Goal: Task Accomplishment & Management: Use online tool/utility

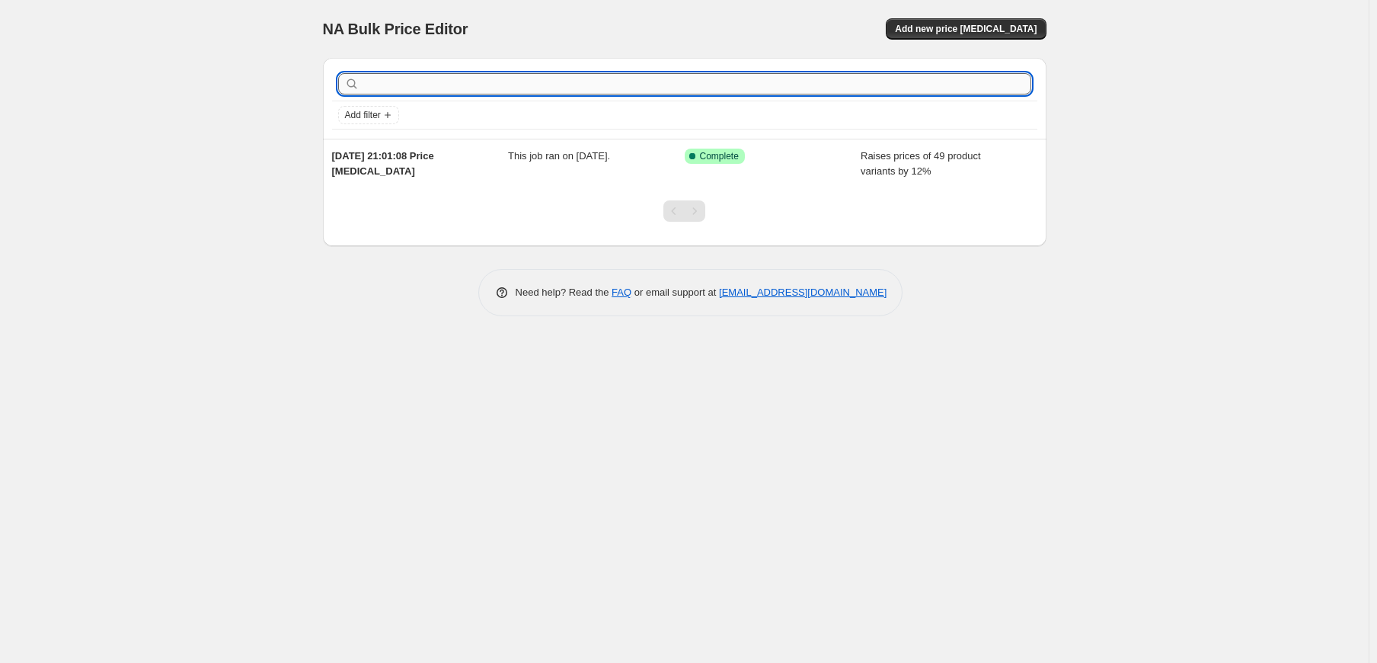
click at [383, 85] on input "text" at bounding box center [697, 83] width 669 height 21
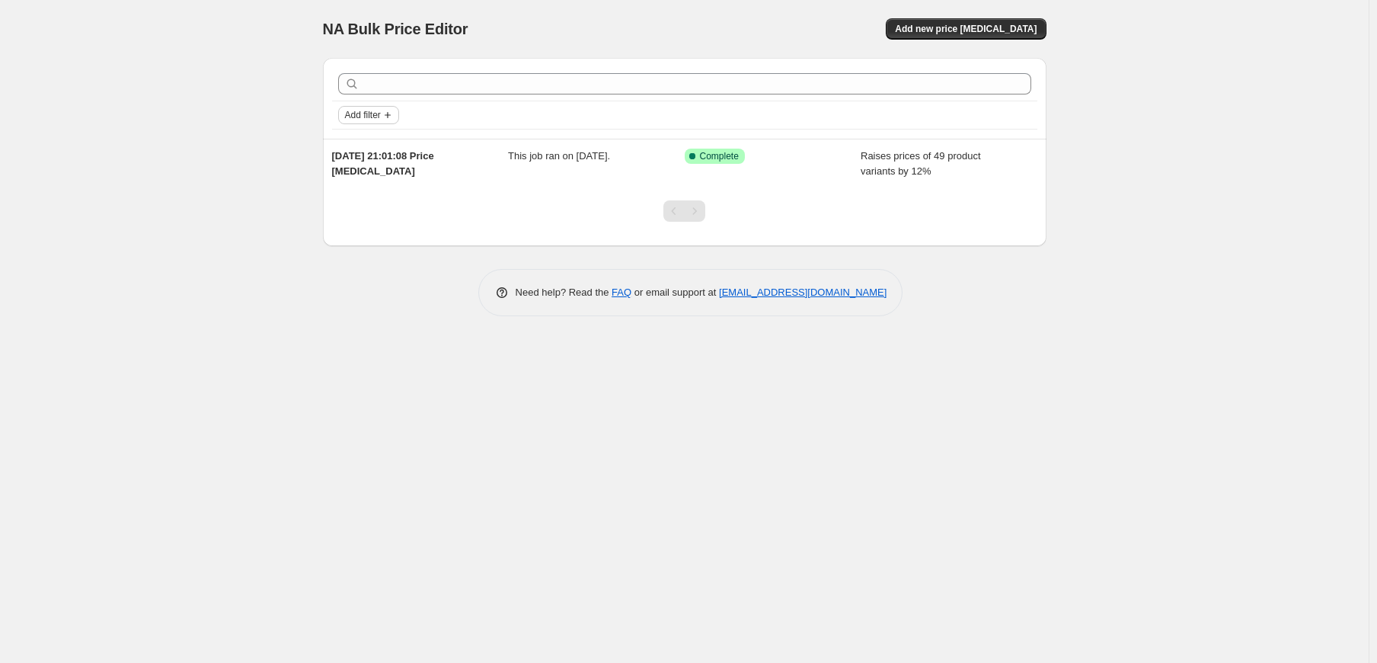
click at [375, 110] on span "Add filter" at bounding box center [363, 115] width 36 height 12
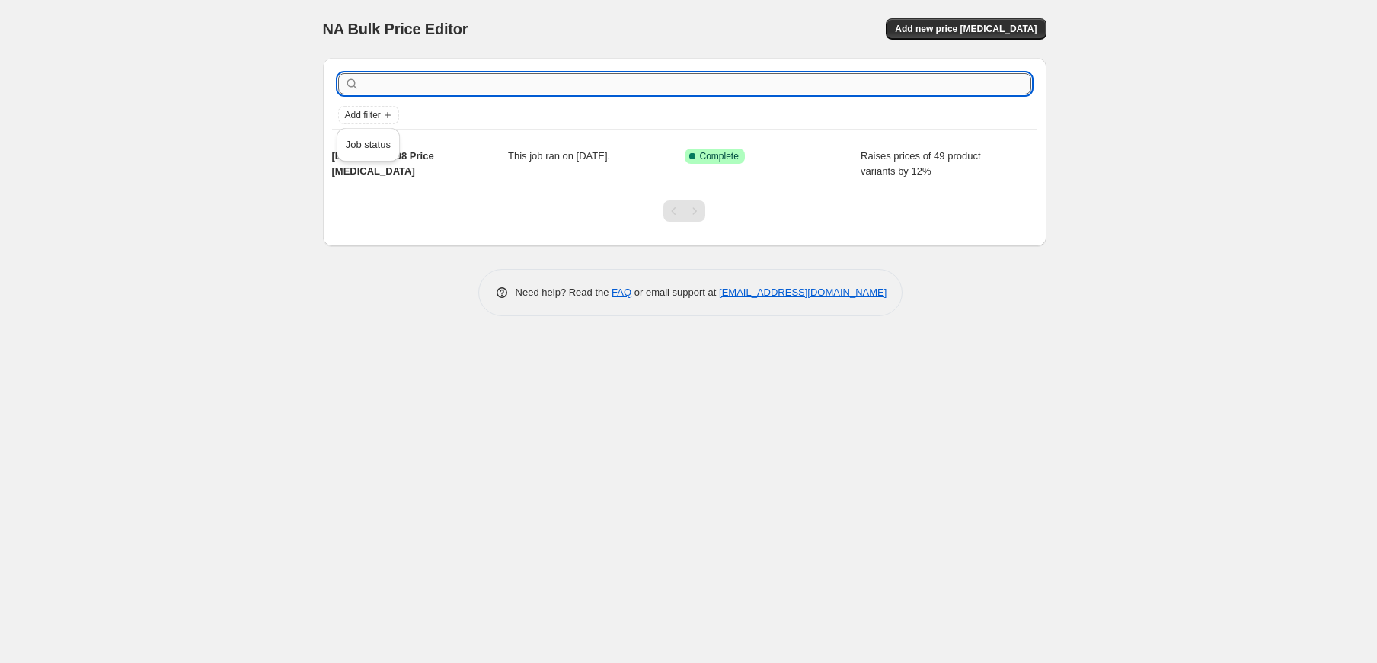
click at [390, 82] on input "text" at bounding box center [697, 83] width 669 height 21
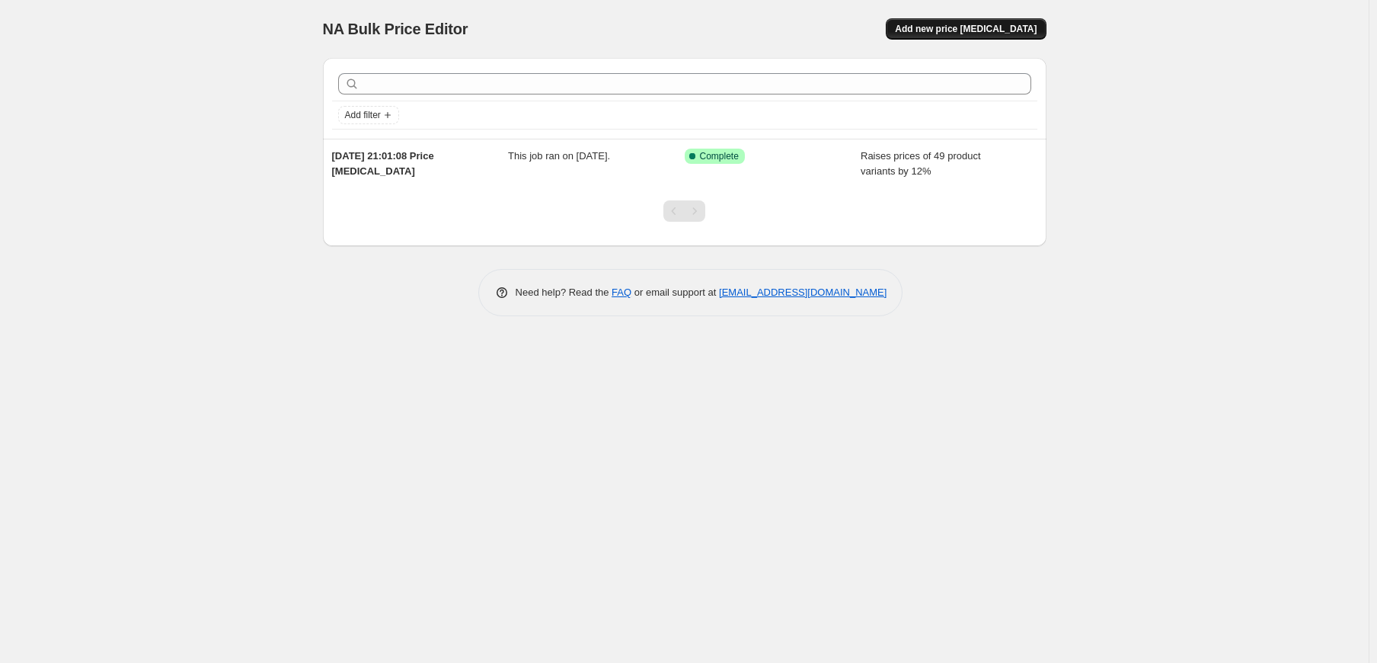
click at [1005, 24] on span "Add new price [MEDICAL_DATA]" at bounding box center [966, 29] width 142 height 12
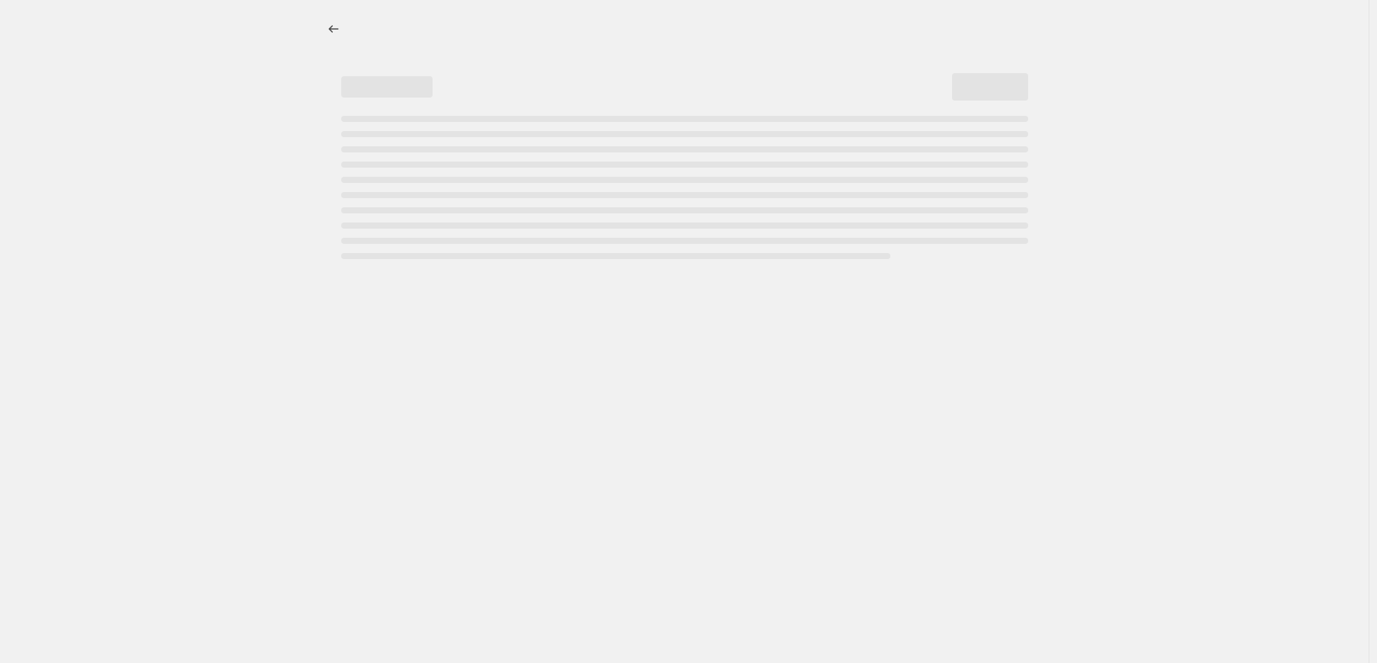
select select "percentage"
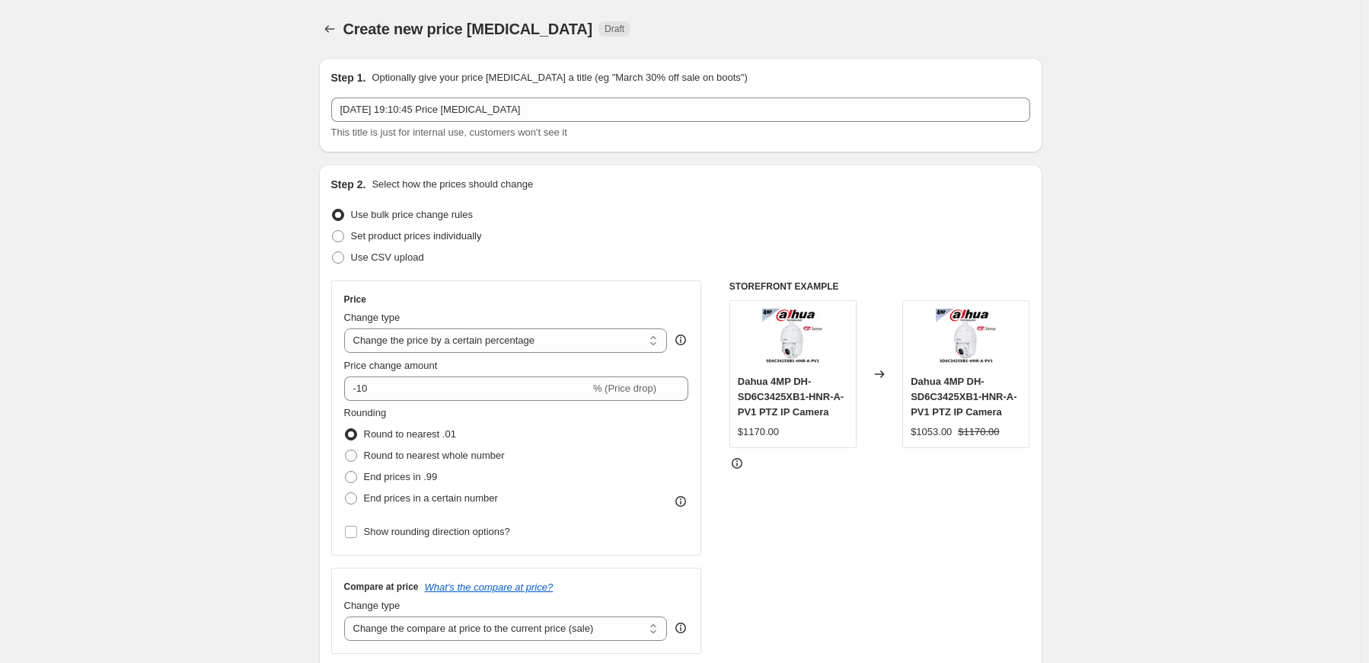
scroll to position [76, 0]
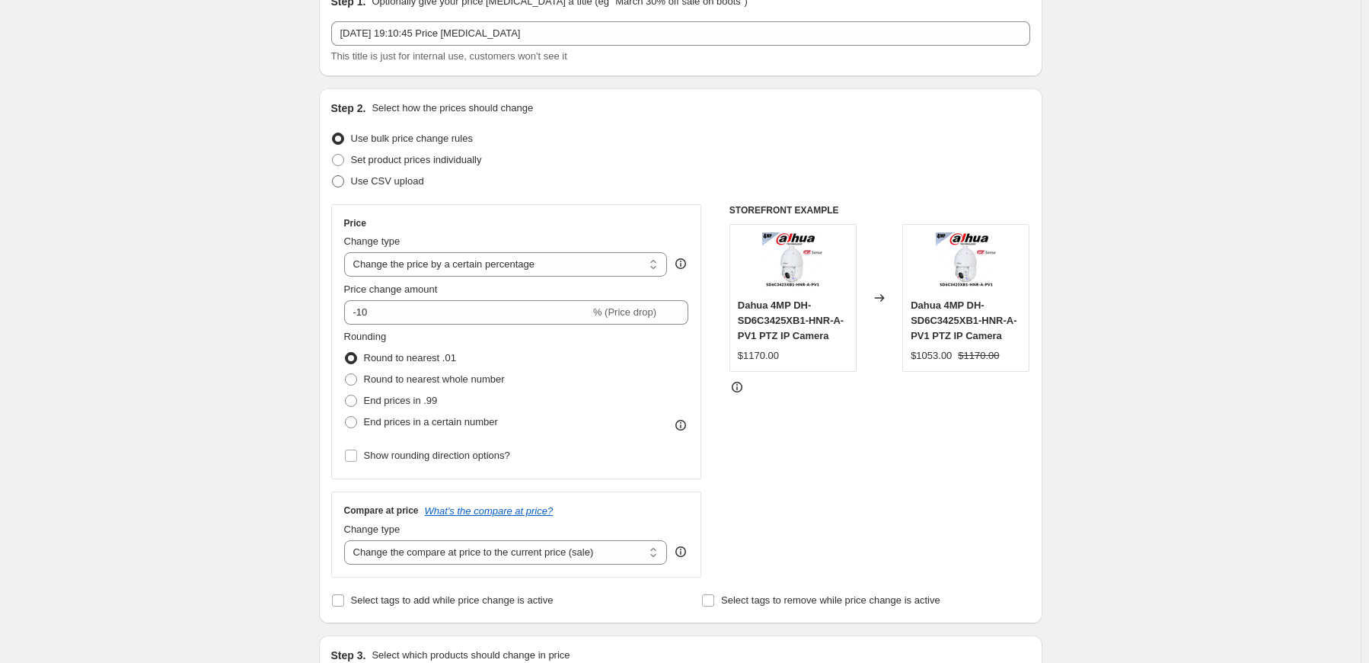
click at [358, 179] on span "Use CSV upload" at bounding box center [387, 180] width 73 height 11
click at [333, 176] on input "Use CSV upload" at bounding box center [332, 175] width 1 height 1
radio input "true"
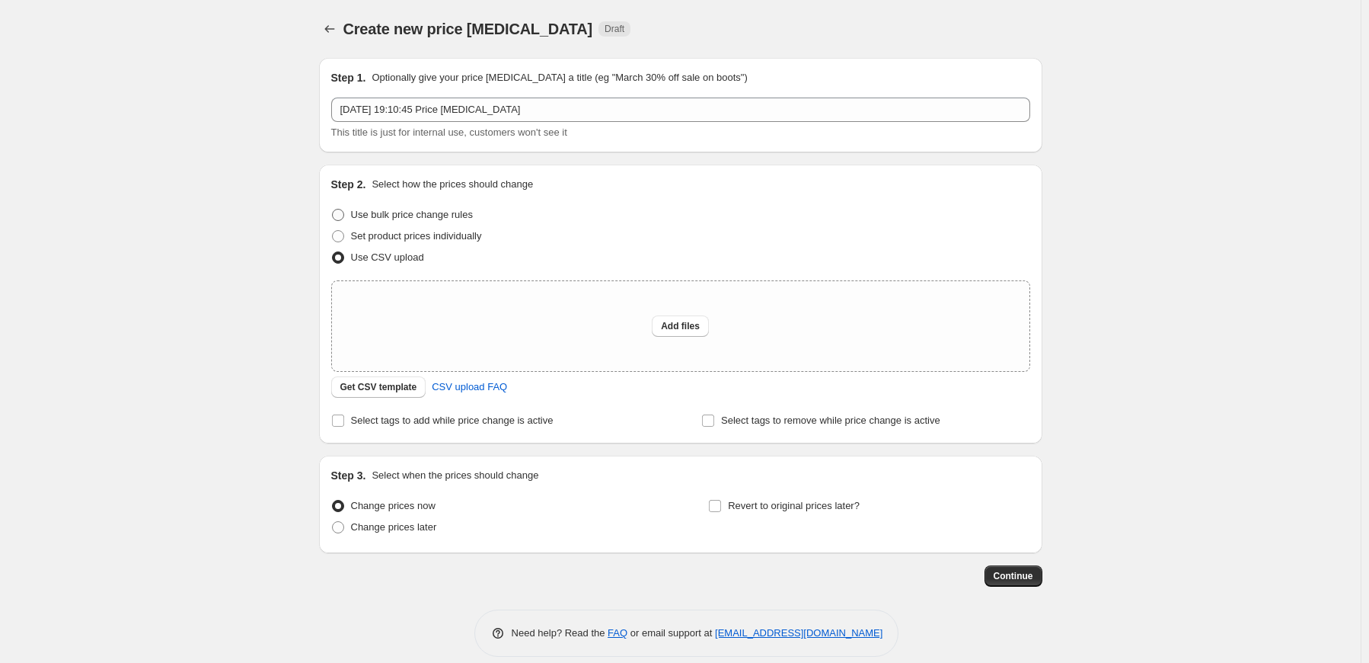
click at [350, 216] on label "Use bulk price change rules" at bounding box center [402, 214] width 142 height 21
click at [333, 209] on input "Use bulk price change rules" at bounding box center [332, 209] width 1 height 1
radio input "true"
select select "percentage"
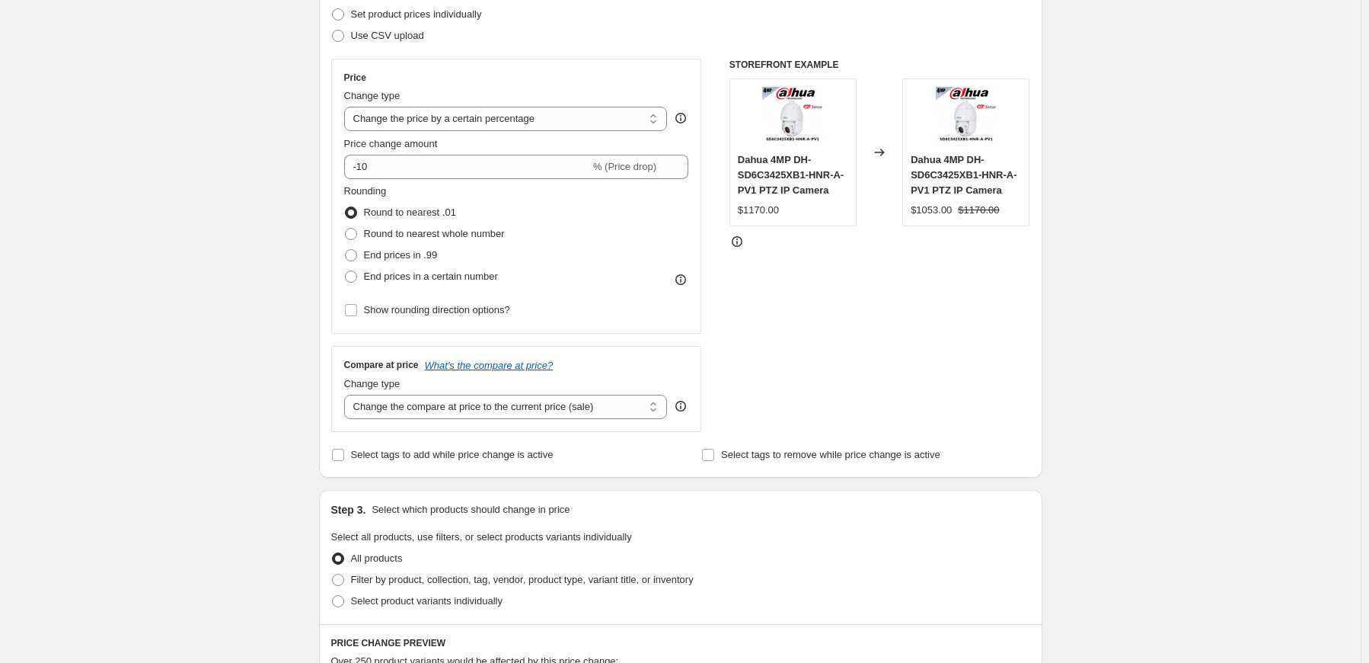
scroll to position [228, 0]
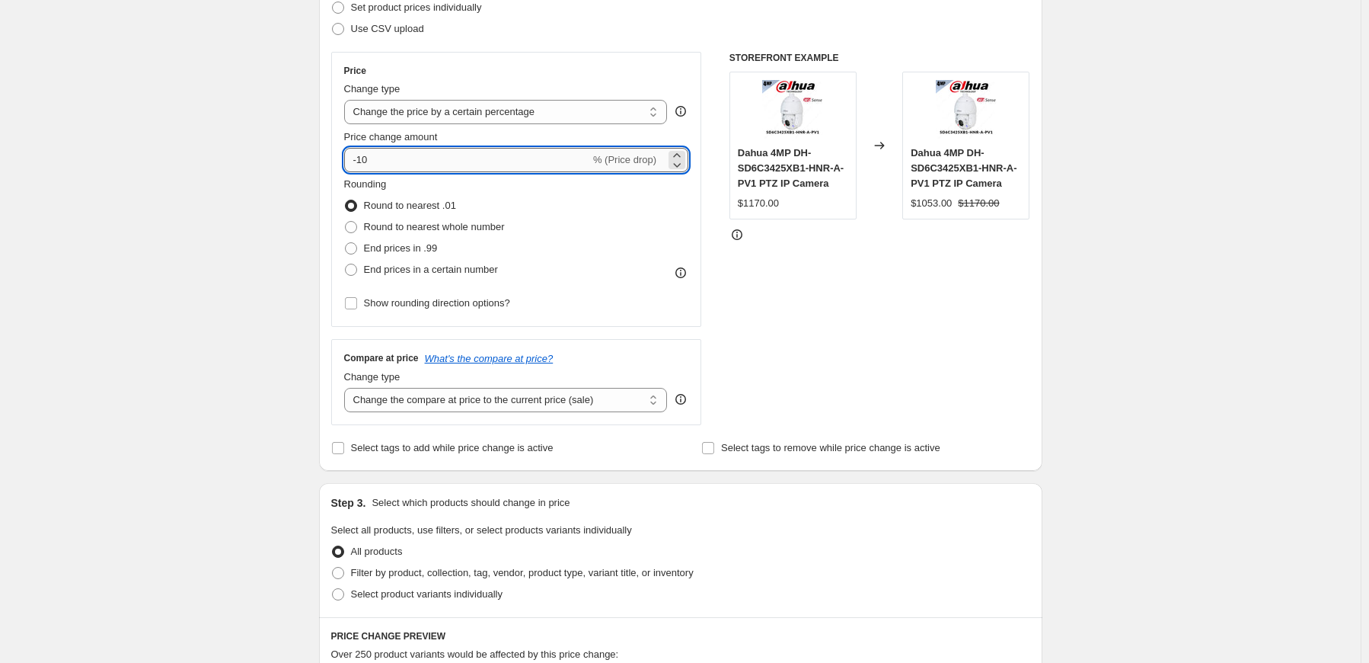
click at [461, 161] on input "-10" at bounding box center [467, 160] width 246 height 24
click at [395, 161] on input "-10" at bounding box center [467, 160] width 246 height 24
type input "-1"
click at [676, 162] on icon at bounding box center [676, 164] width 15 height 15
click at [684, 155] on icon at bounding box center [676, 155] width 15 height 15
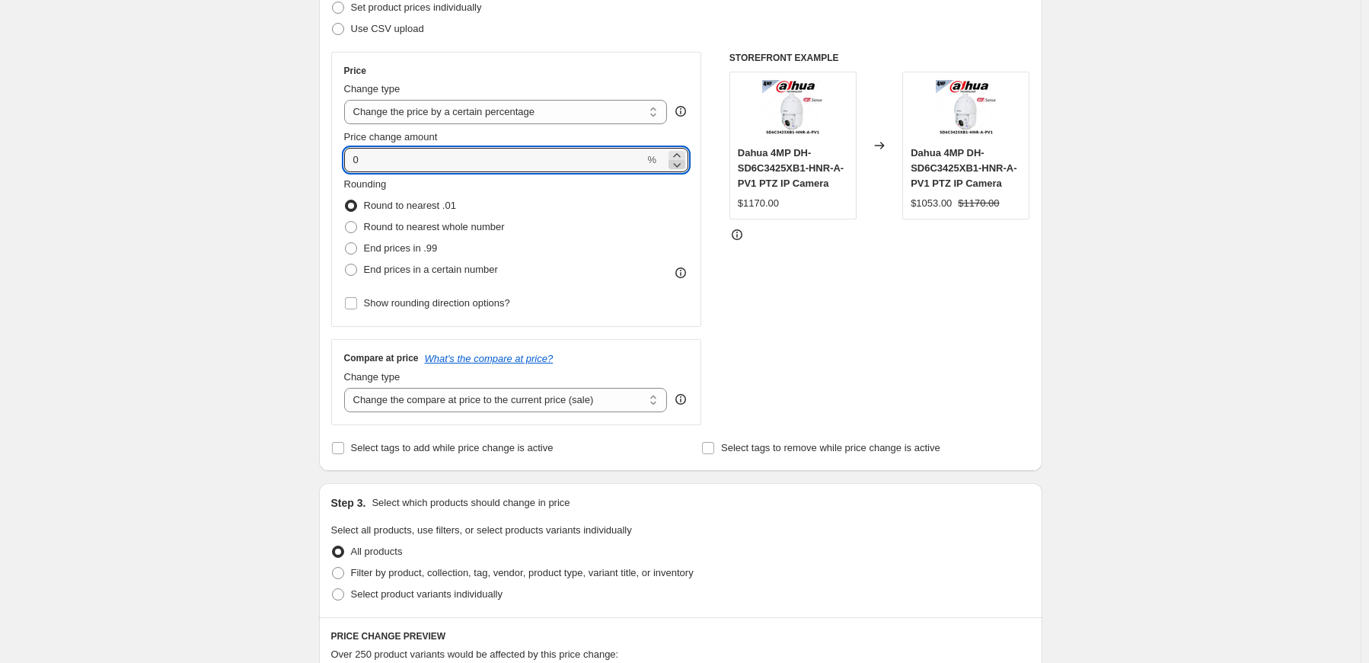
click at [684, 155] on icon at bounding box center [676, 155] width 15 height 15
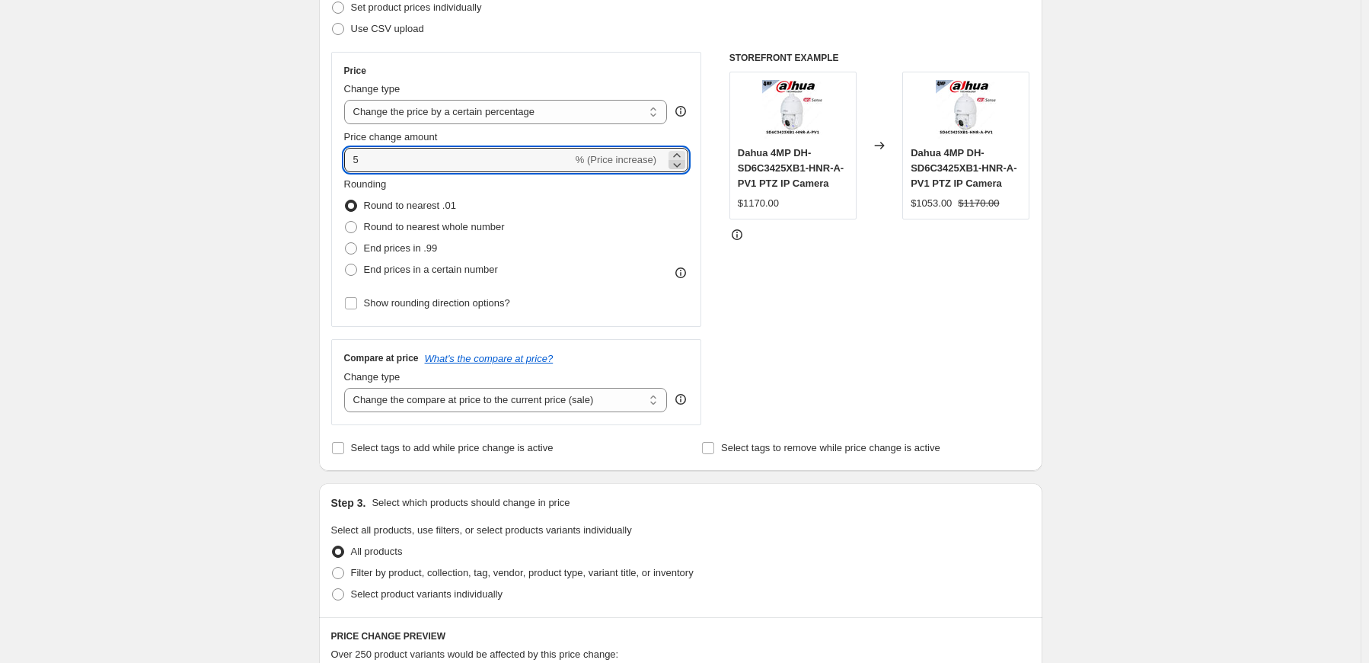
click at [684, 155] on icon at bounding box center [676, 155] width 15 height 15
type input "8"
click at [204, 364] on div "Create new price [MEDICAL_DATA]. This page is ready Create new price [MEDICAL_D…" at bounding box center [680, 545] width 1361 height 1547
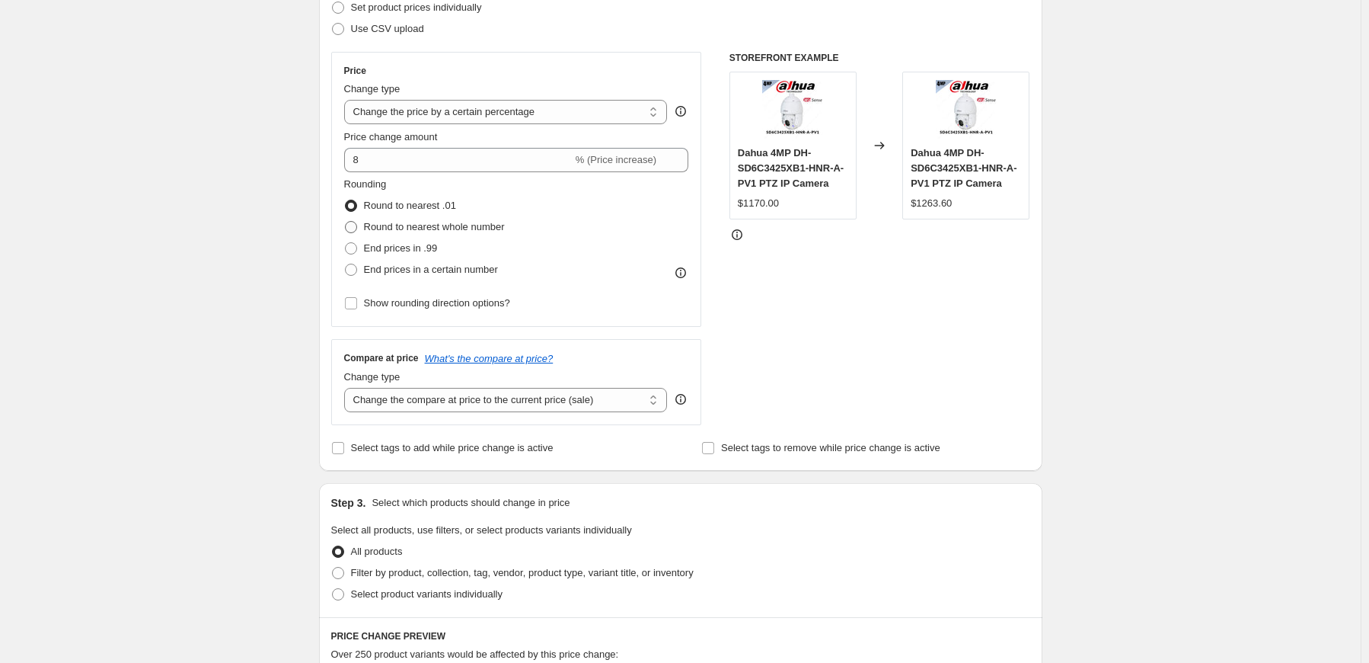
click at [357, 223] on span at bounding box center [351, 227] width 12 height 12
click at [346, 222] on input "Round to nearest whole number" at bounding box center [345, 221] width 1 height 1
radio input "true"
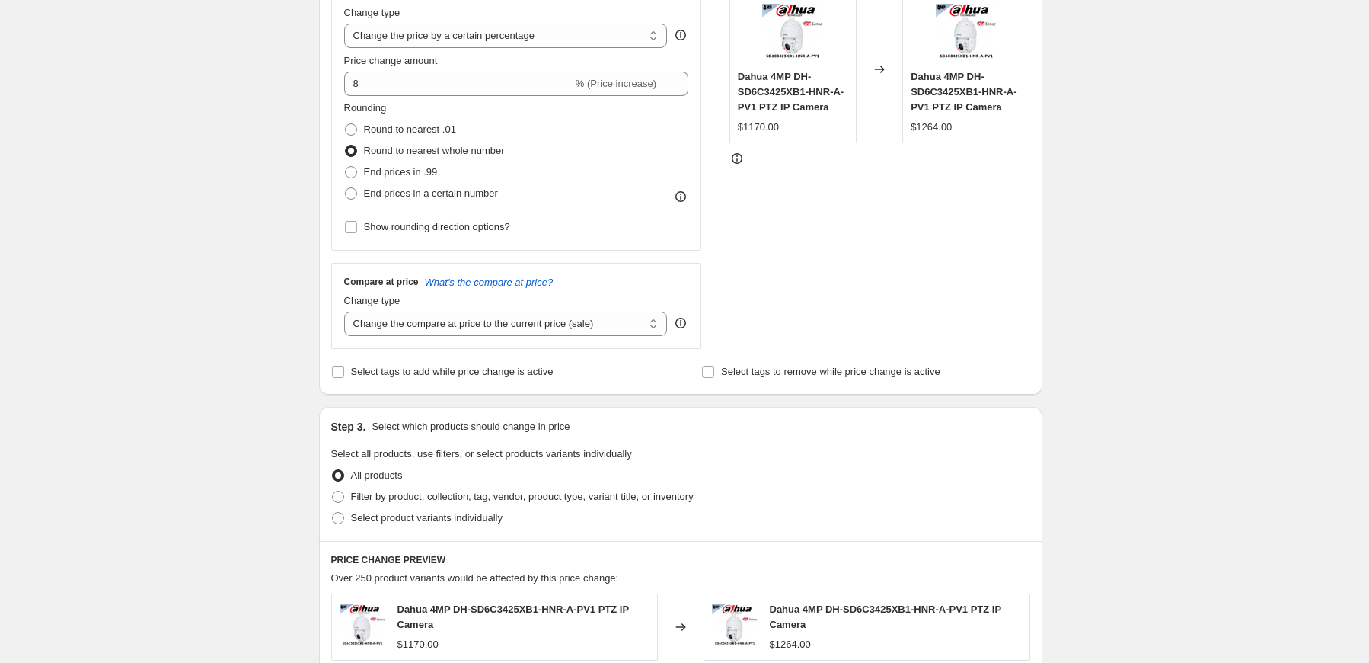
scroll to position [381, 0]
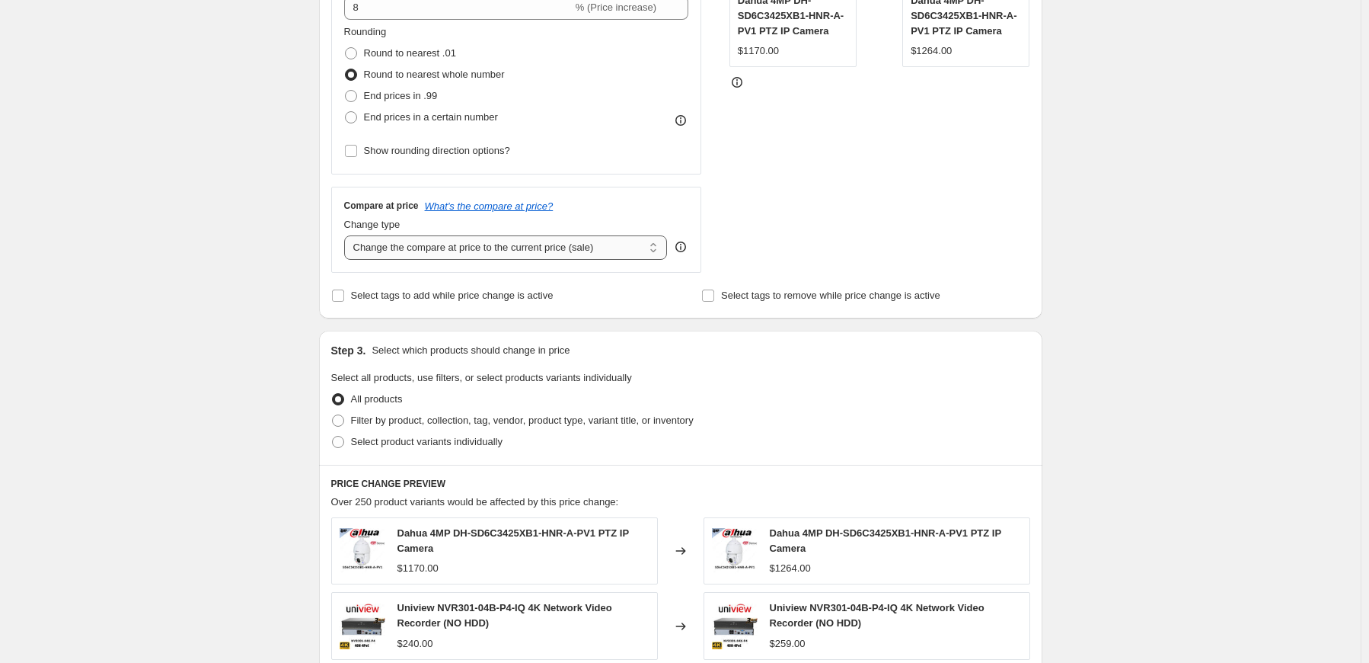
click at [659, 244] on select "Change the compare at price to the current price (sale) Change the compare at p…" at bounding box center [506, 247] width 324 height 24
select select "no_change"
click at [347, 235] on select "Change the compare at price to the current price (sale) Change the compare at p…" at bounding box center [506, 247] width 324 height 24
click at [210, 363] on div "Create new price [MEDICAL_DATA]. This page is ready Create new price [MEDICAL_D…" at bounding box center [680, 392] width 1361 height 1547
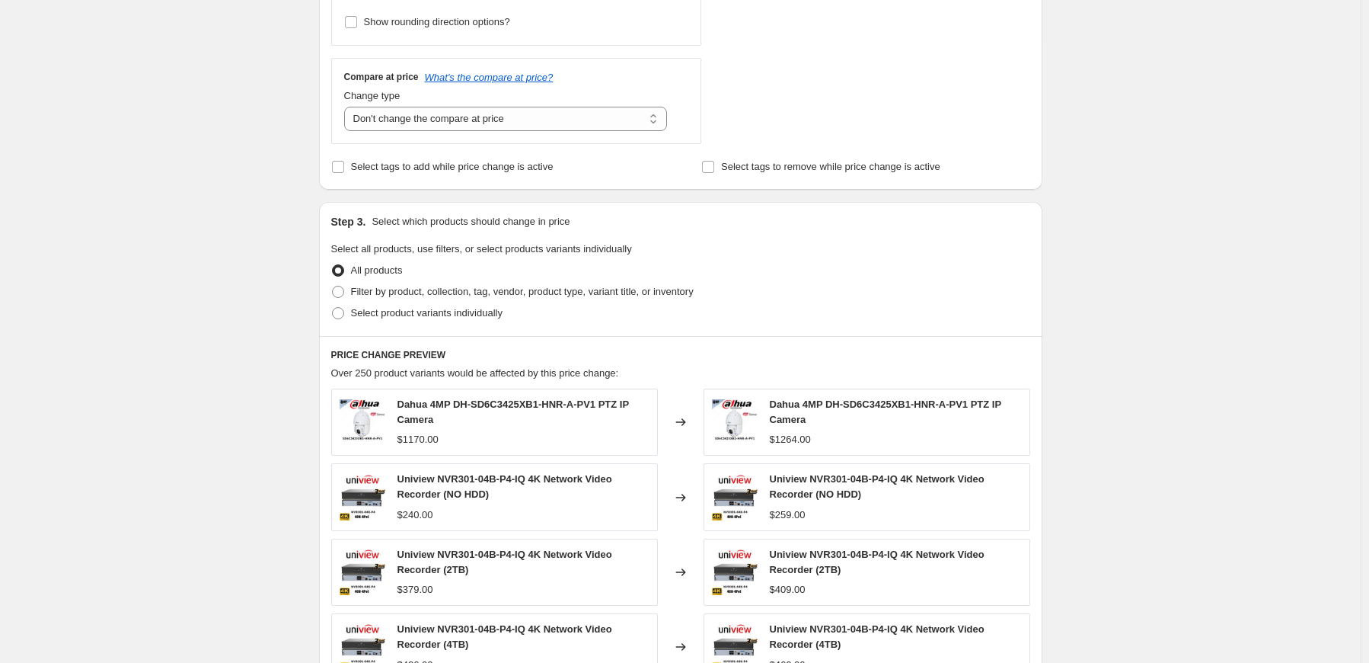
scroll to position [533, 0]
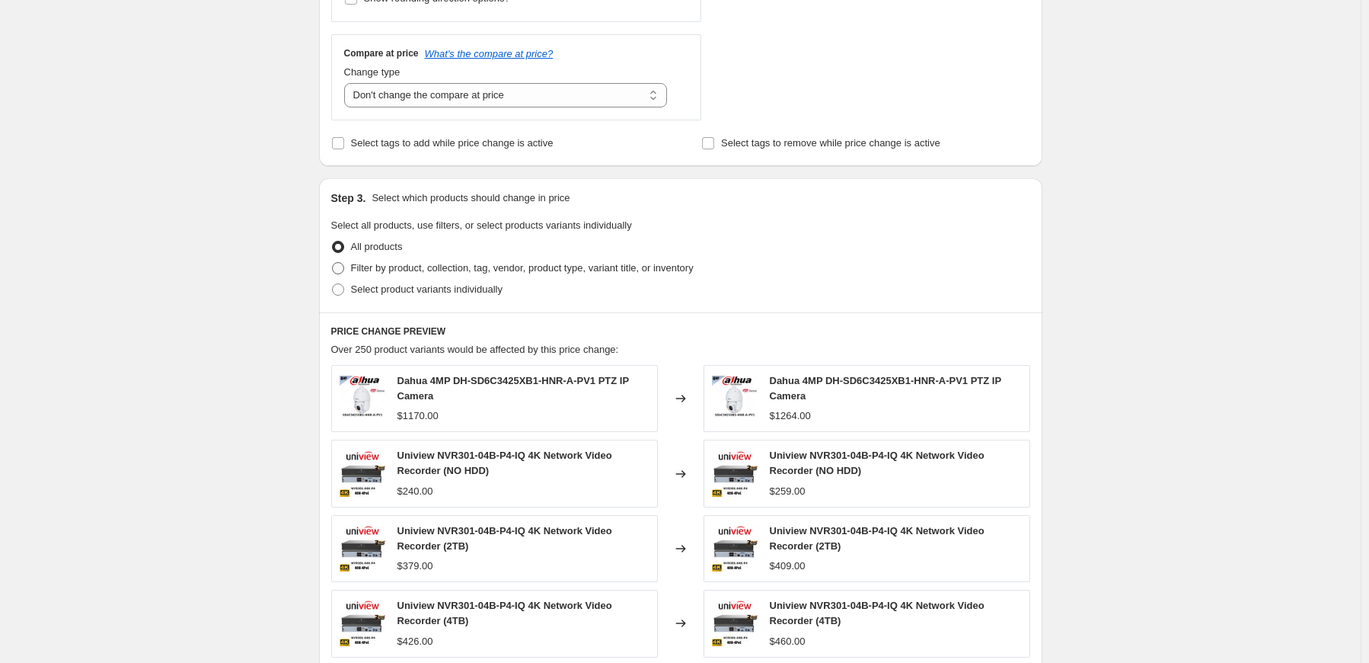
click at [341, 268] on span at bounding box center [338, 268] width 12 height 12
click at [333, 263] on input "Filter by product, collection, tag, vendor, product type, variant title, or inv…" at bounding box center [332, 262] width 1 height 1
radio input "true"
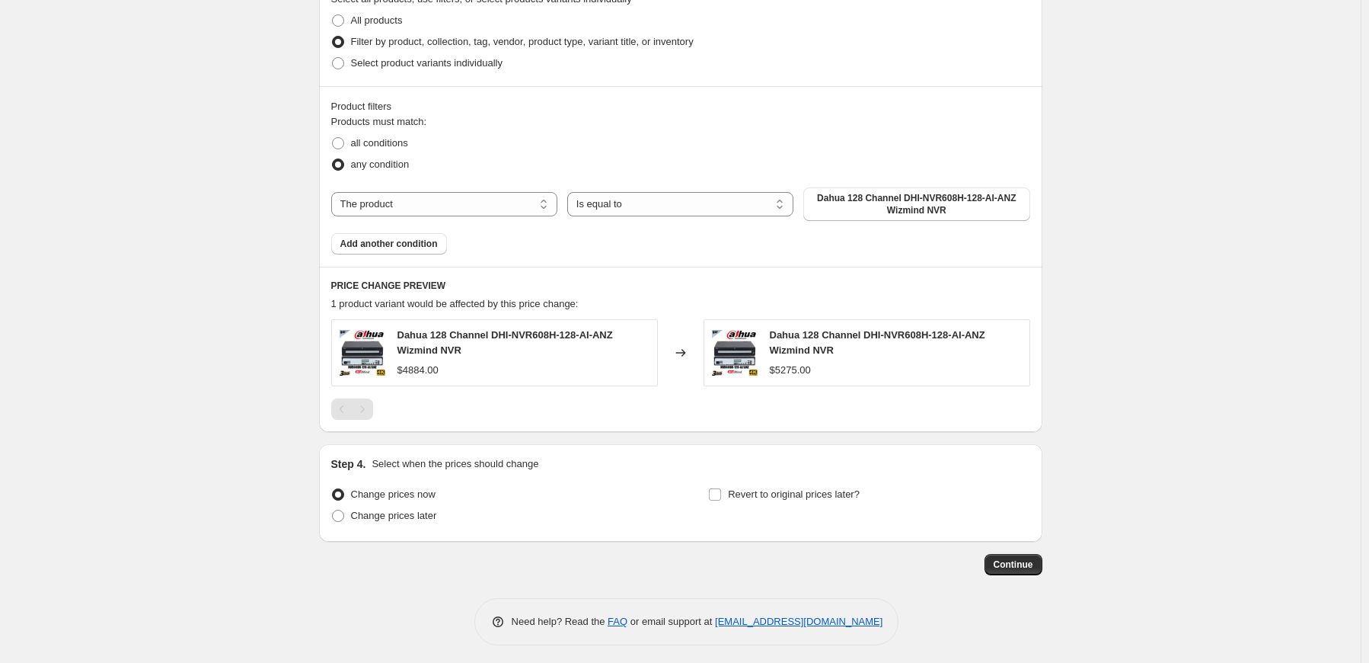
scroll to position [762, 0]
click at [664, 199] on select "Is equal to Is not equal to" at bounding box center [680, 202] width 226 height 24
click at [405, 196] on select "The product The product's collection The product's tag The product's vendor The…" at bounding box center [444, 202] width 226 height 24
select select "vendor"
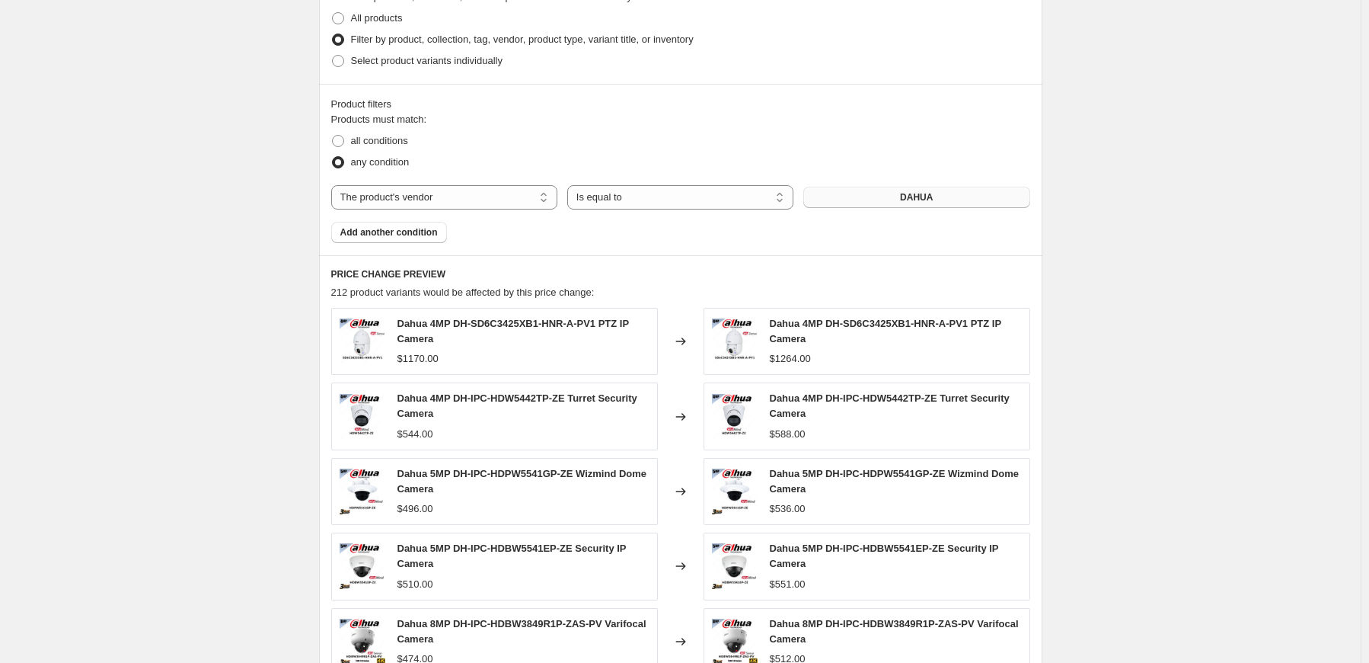
click at [908, 196] on span "DAHUA" at bounding box center [916, 197] width 33 height 12
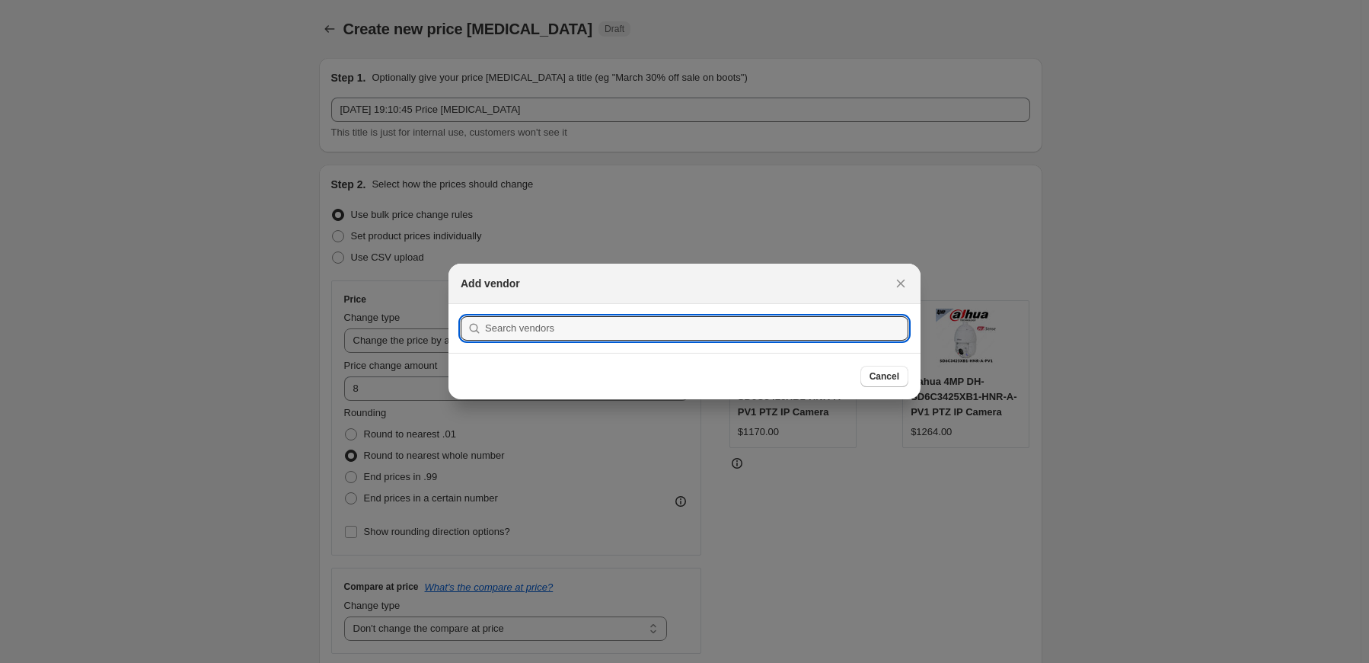
scroll to position [0, 0]
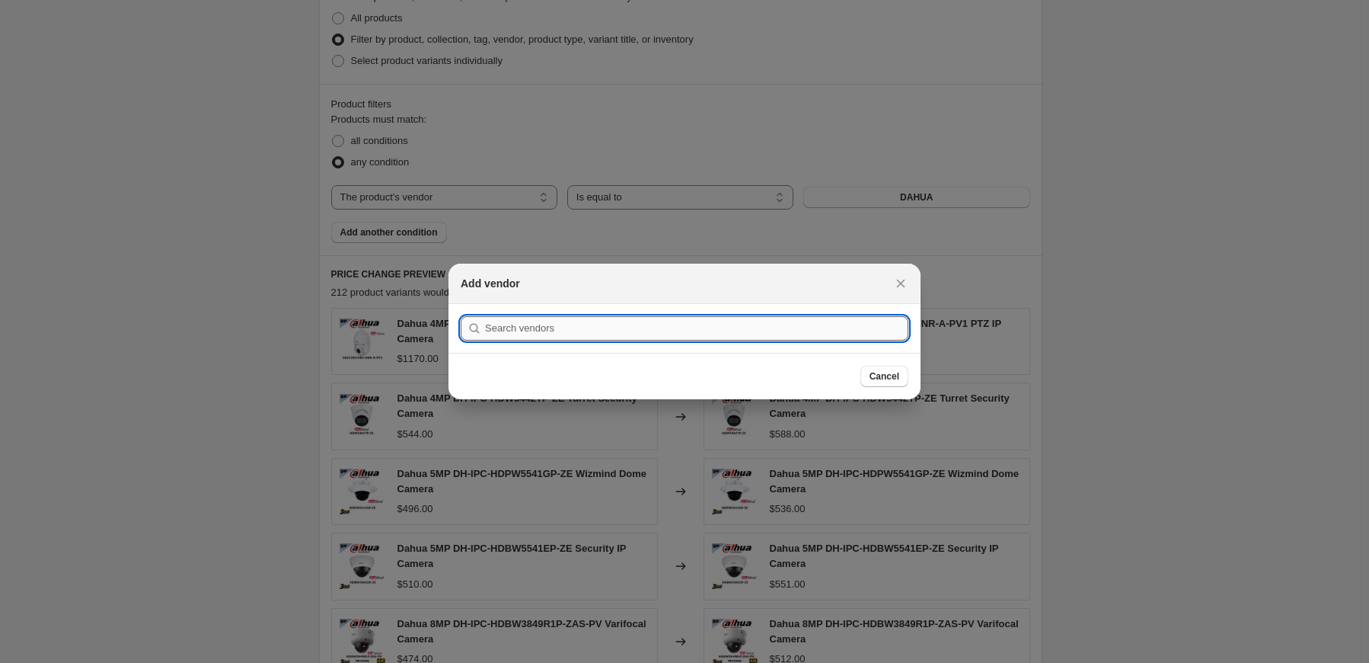
click at [577, 323] on input ":r3m:" at bounding box center [696, 328] width 423 height 24
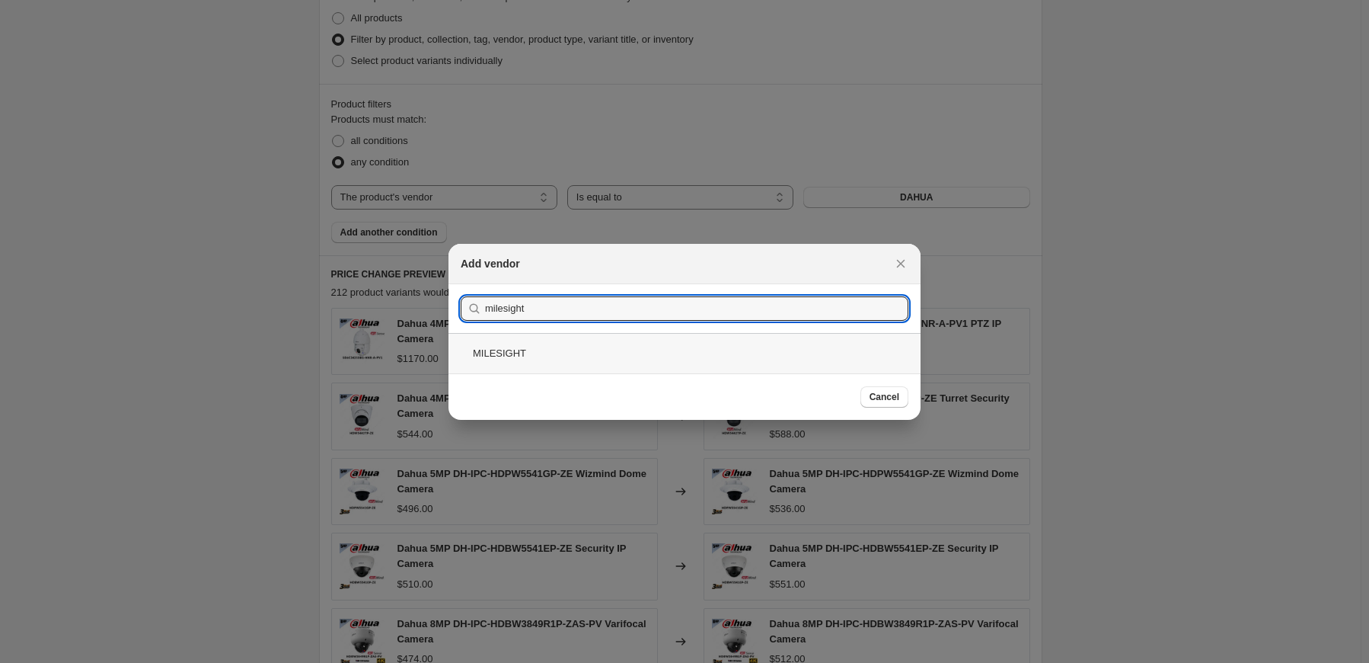
type input "milesight"
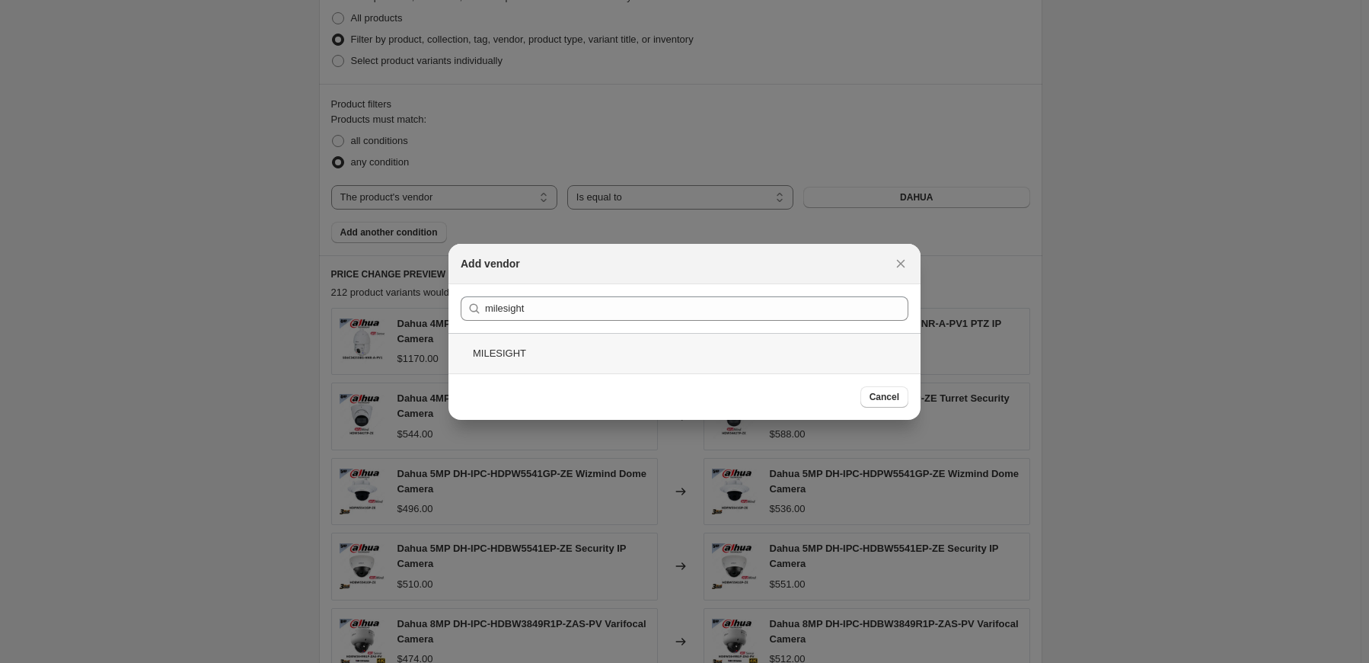
click at [570, 343] on div "MILESIGHT" at bounding box center [685, 353] width 472 height 40
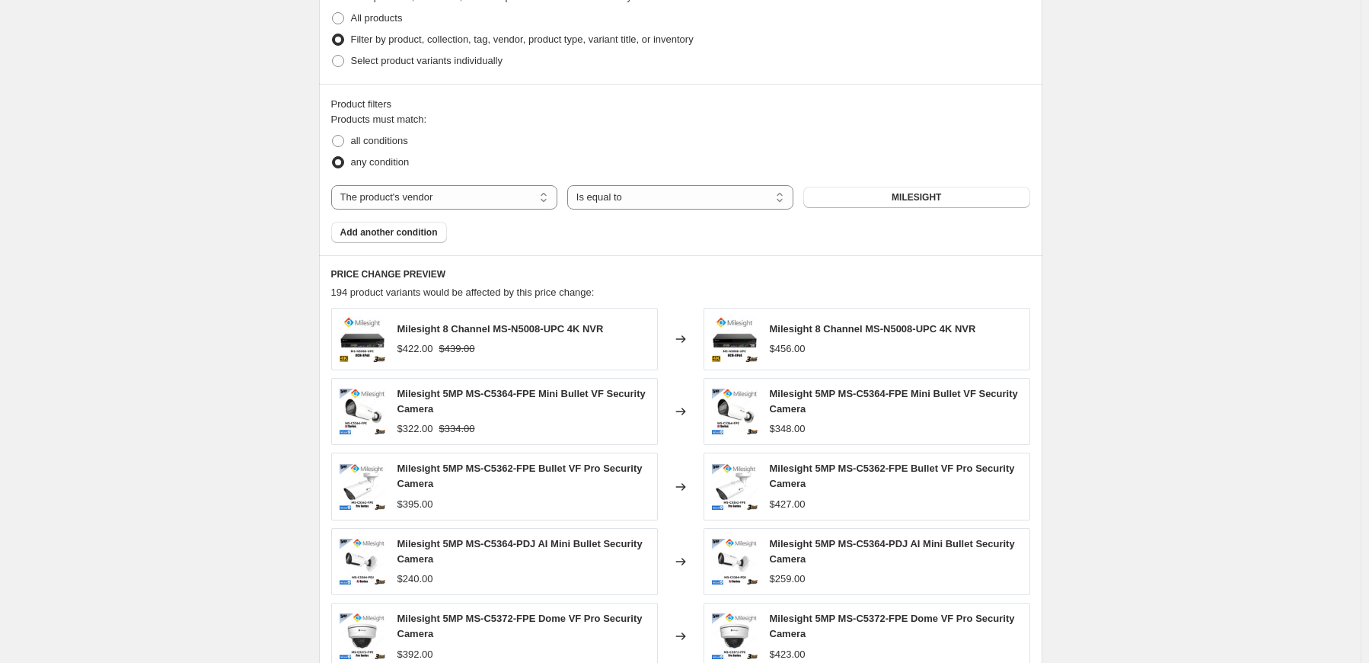
scroll to position [838, 0]
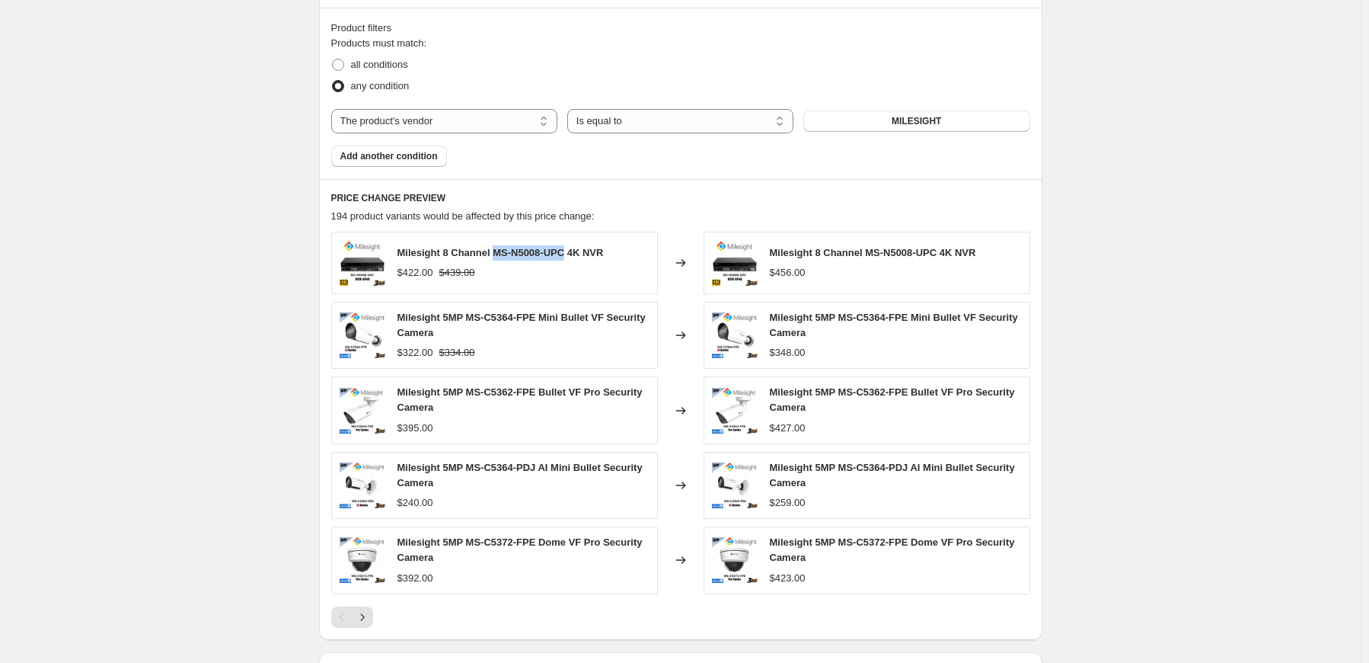
drag, startPoint x: 500, startPoint y: 253, endPoint x: 576, endPoint y: 245, distance: 75.8
click at [576, 247] on span "Milesight 8 Channel MS-N5008-UPC 4K NVR" at bounding box center [501, 252] width 206 height 11
copy span "MS-N5008-UPC"
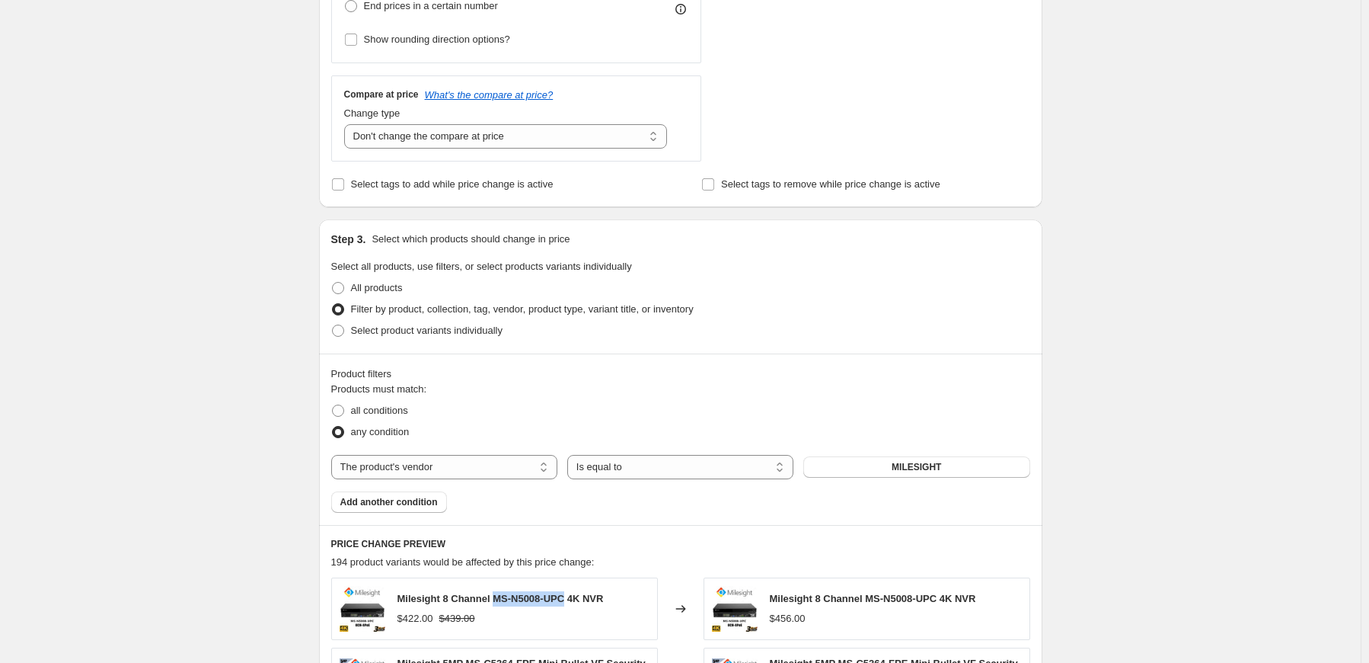
scroll to position [457, 0]
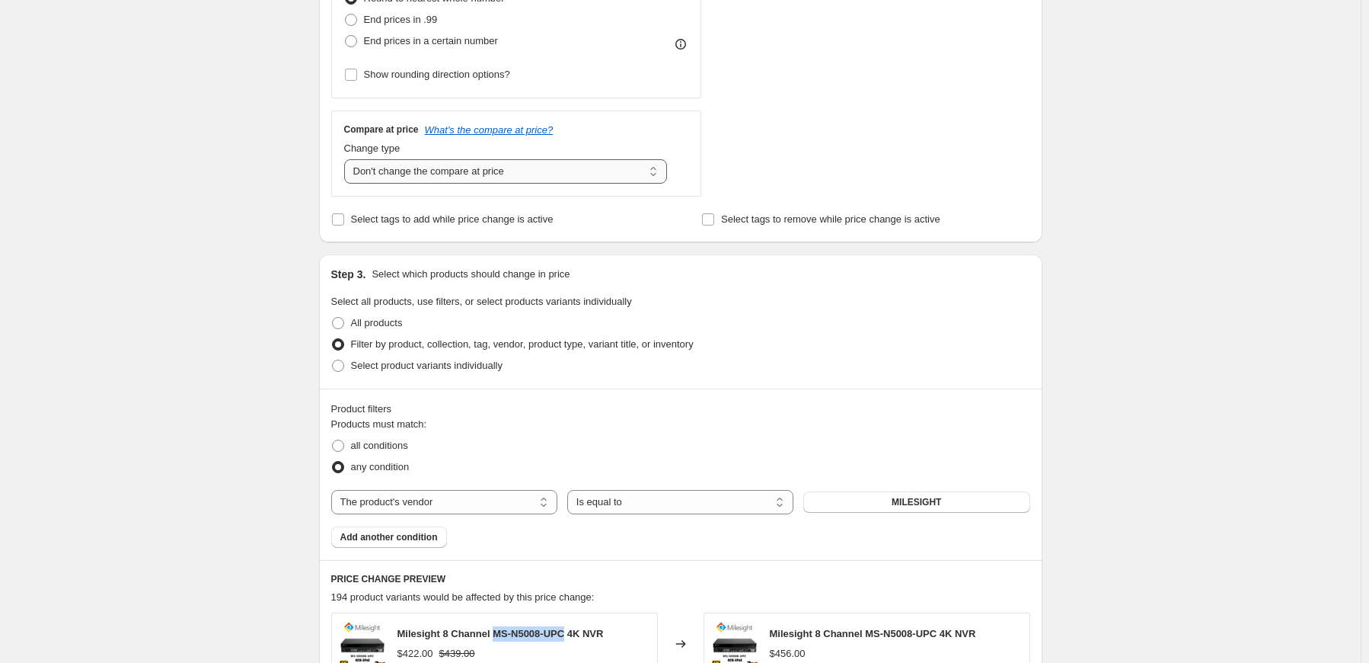
click at [433, 168] on select "Change the compare at price to the current price (sale) Change the compare at p…" at bounding box center [506, 171] width 324 height 24
select select "remove"
click at [347, 159] on select "Change the compare at price to the current price (sale) Change the compare at p…" at bounding box center [506, 171] width 324 height 24
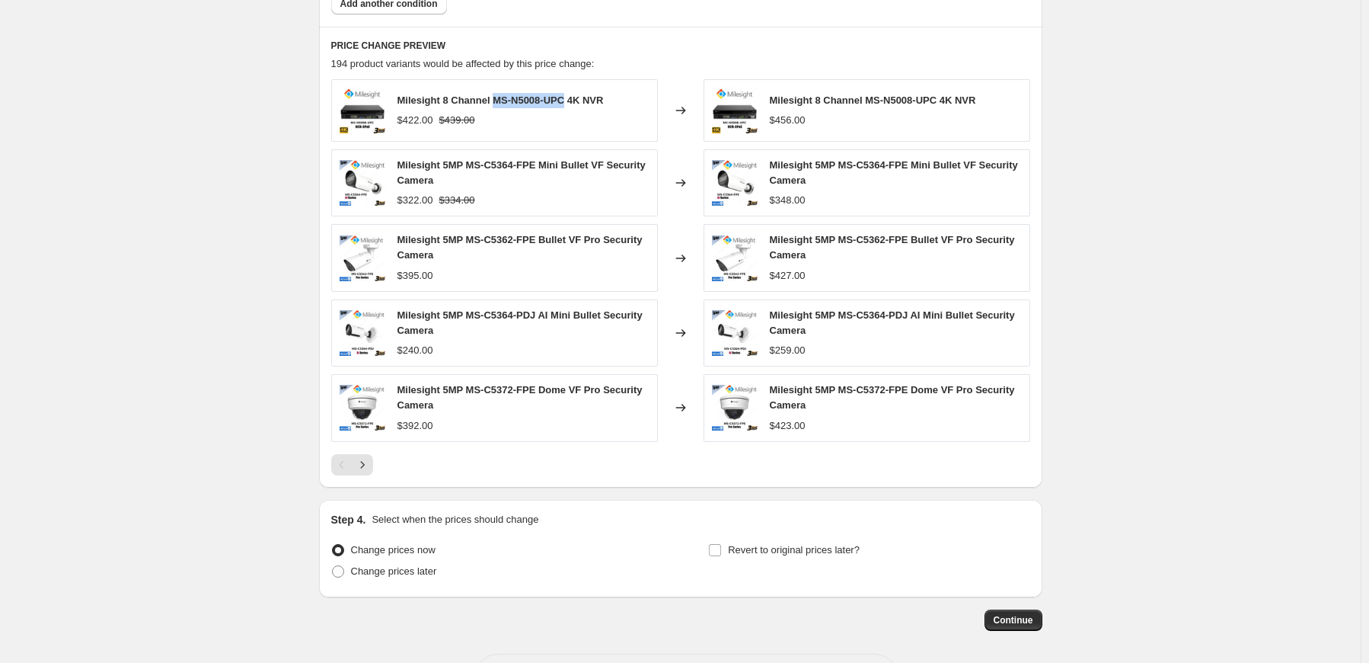
scroll to position [1048, 0]
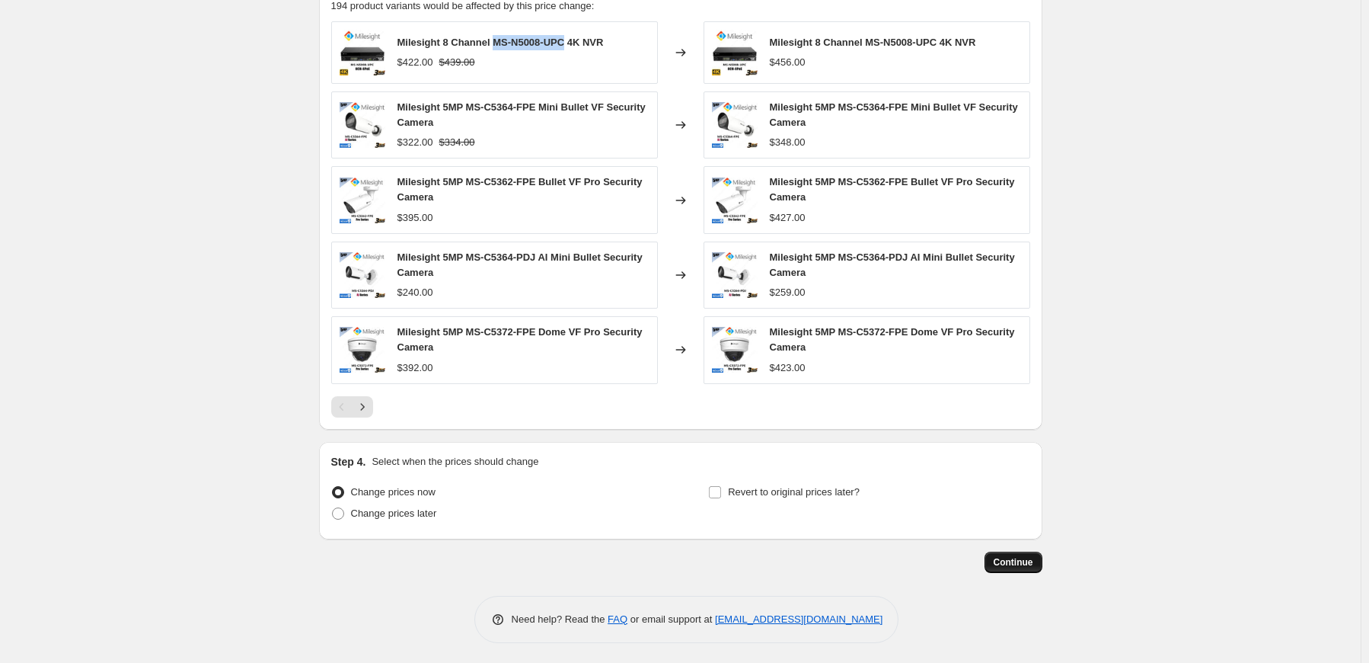
click at [1030, 558] on span "Continue" at bounding box center [1014, 562] width 40 height 12
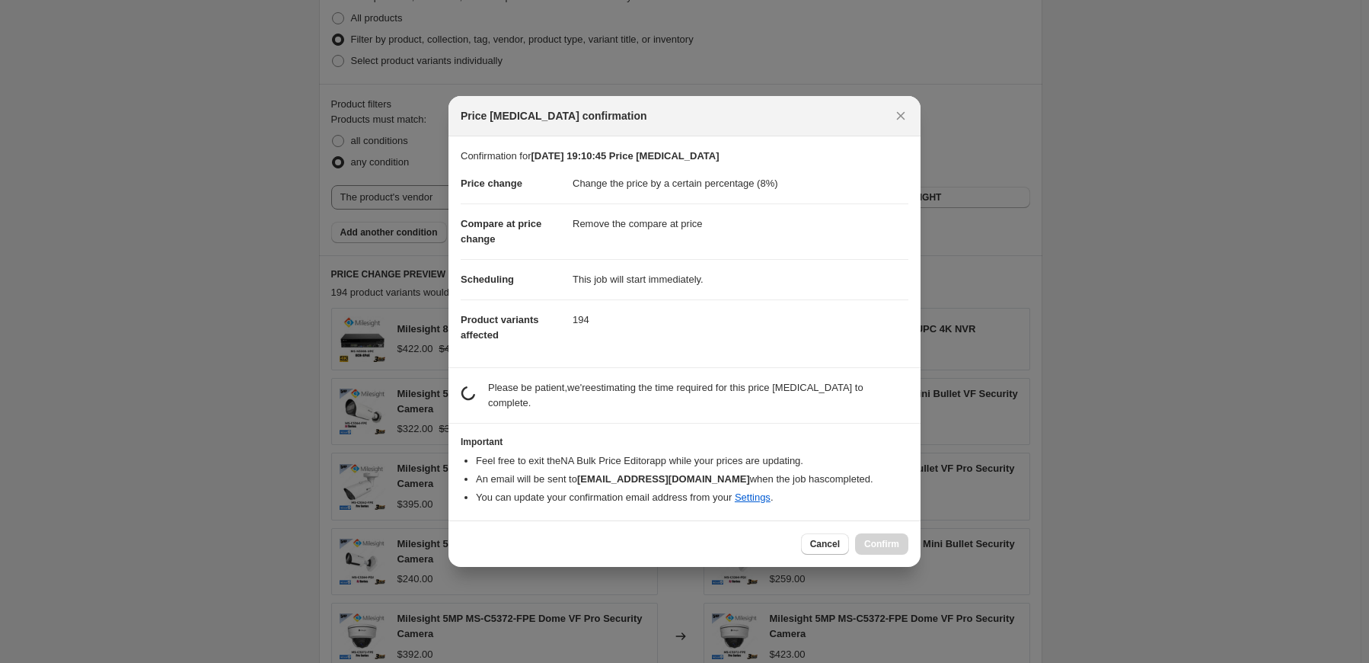
scroll to position [0, 0]
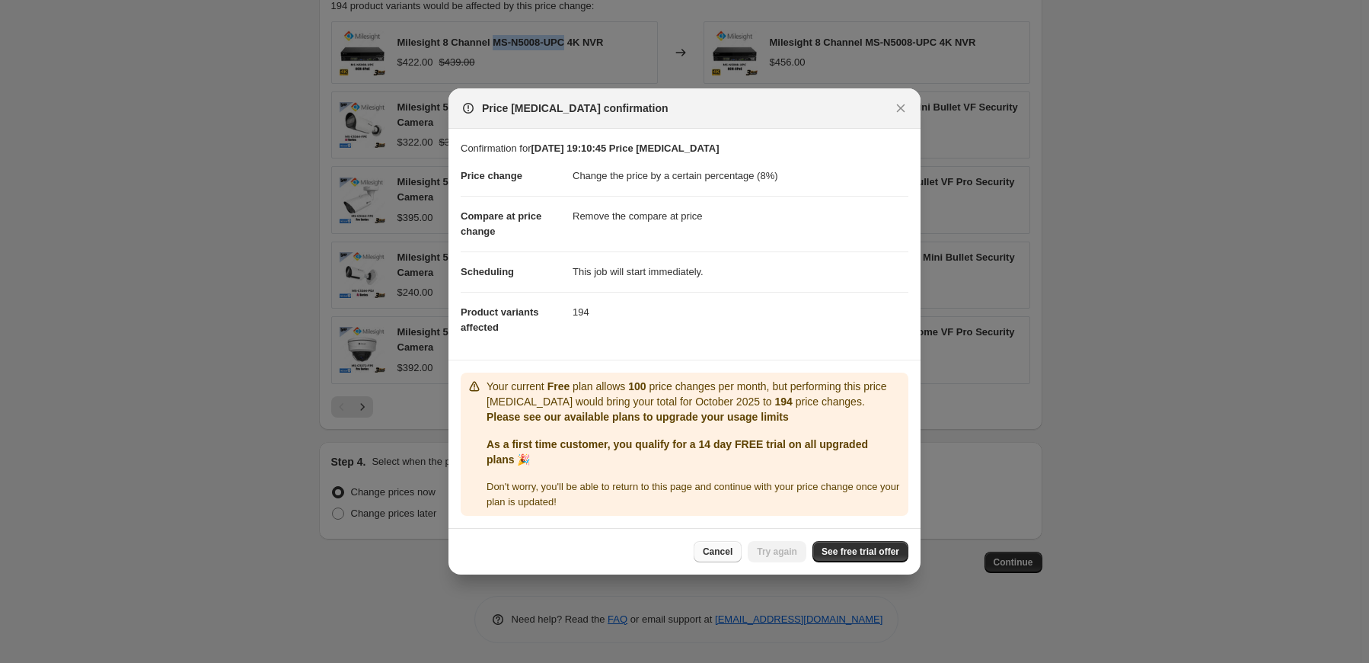
click at [704, 551] on span "Cancel" at bounding box center [718, 551] width 30 height 12
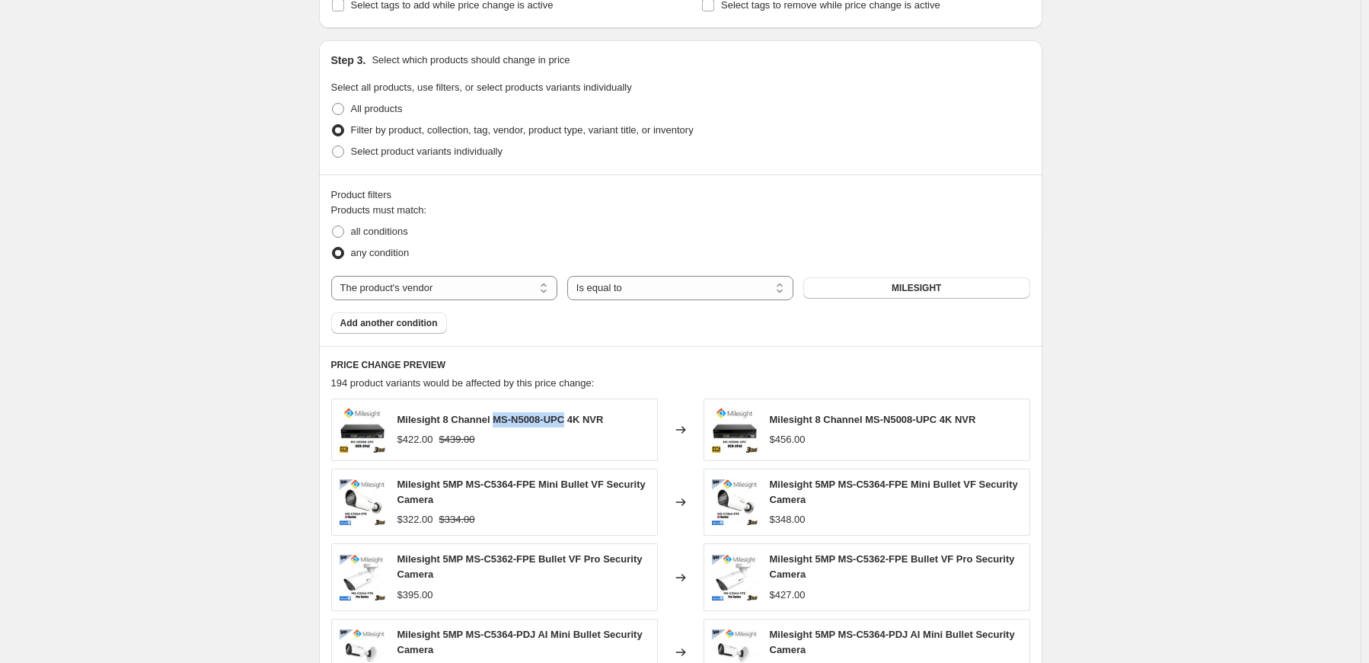
scroll to position [762, 0]
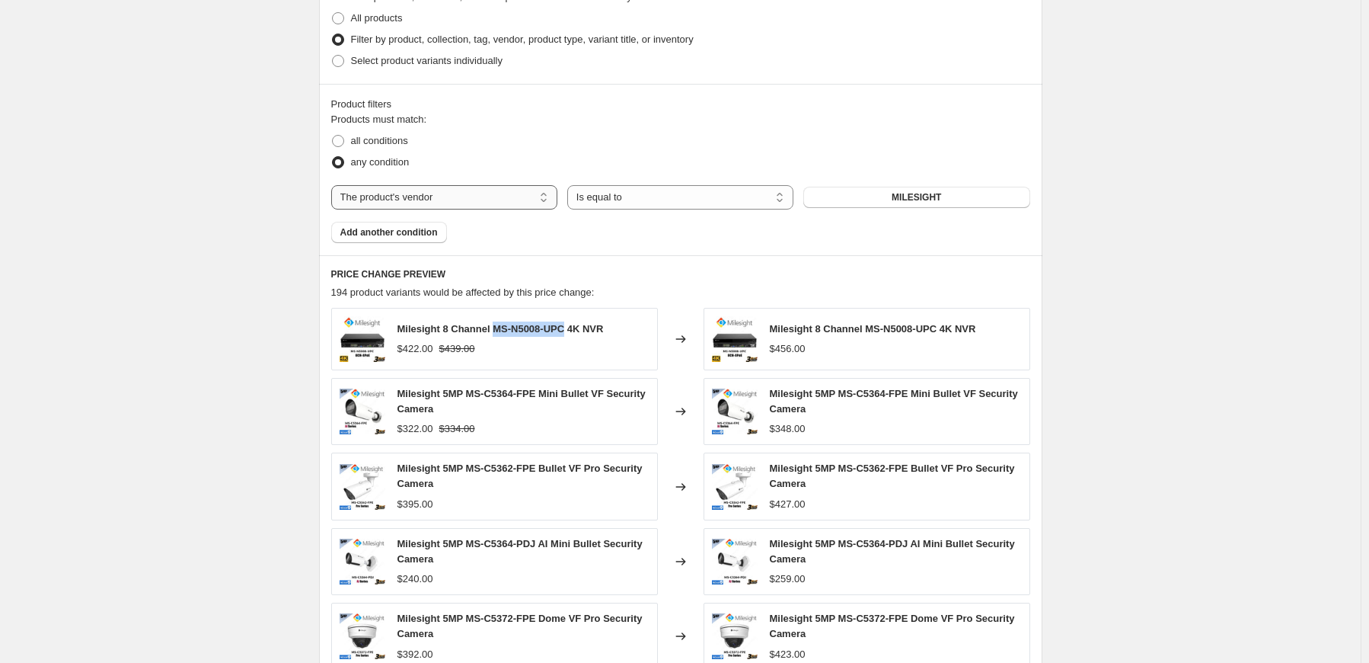
click at [483, 194] on select "The product The product's collection The product's tag The product's vendor The…" at bounding box center [444, 197] width 226 height 24
select select "collection"
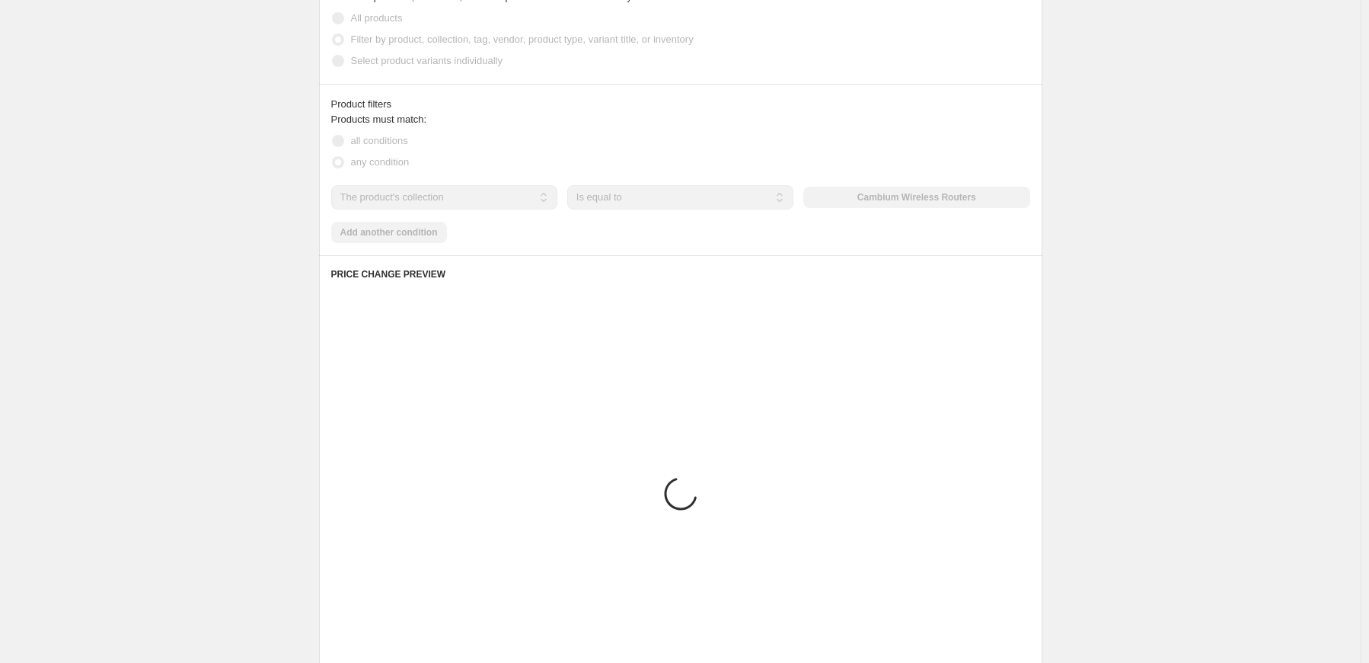
scroll to position [646, 0]
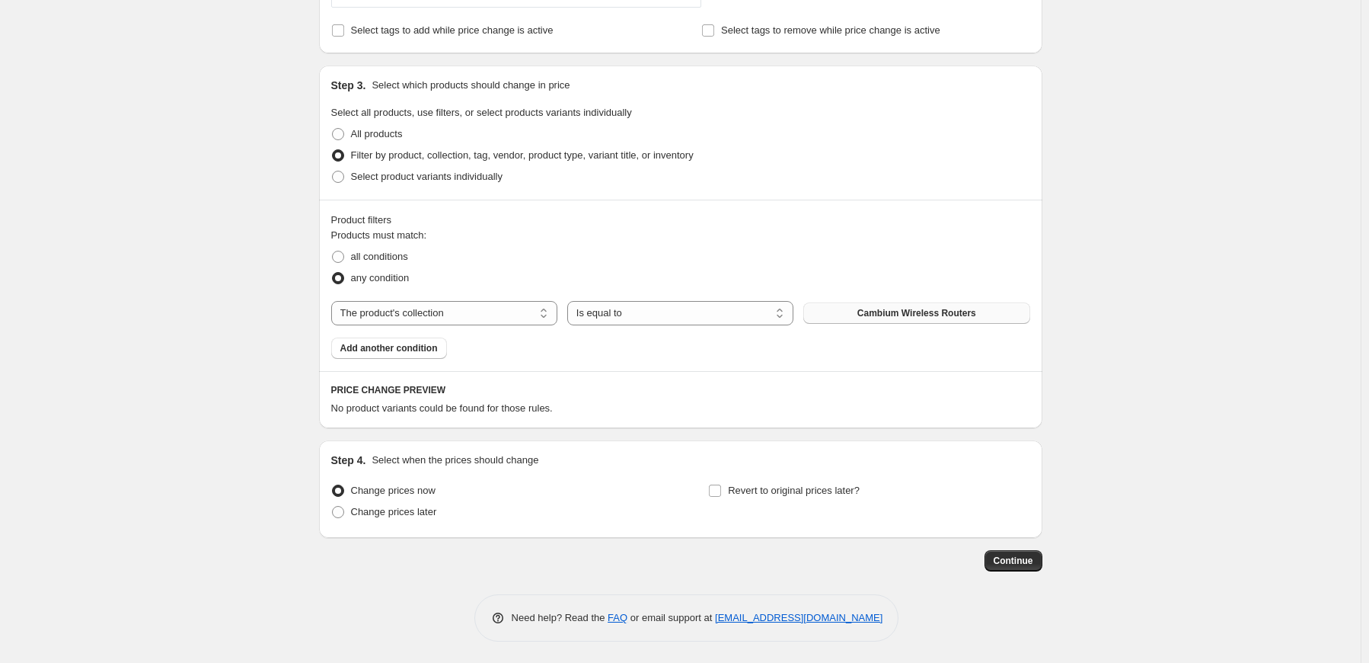
click at [893, 314] on span "Cambium Wireless Routers" at bounding box center [917, 313] width 119 height 12
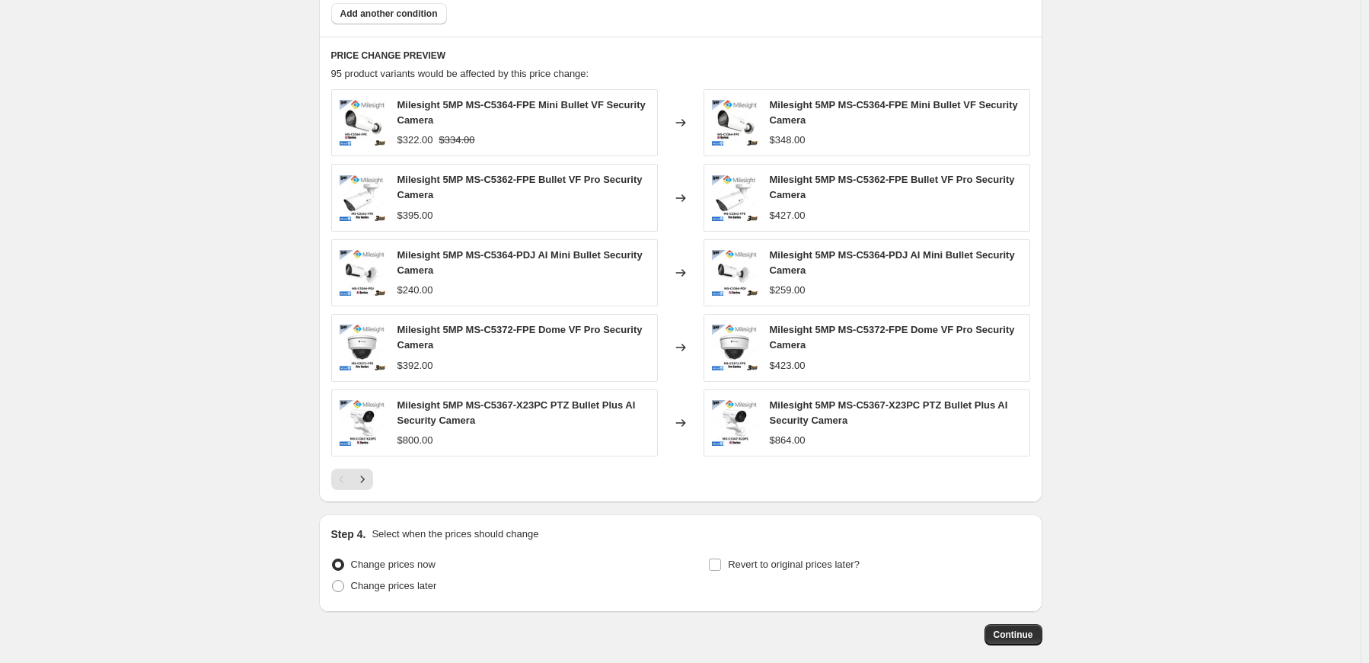
scroll to position [1053, 0]
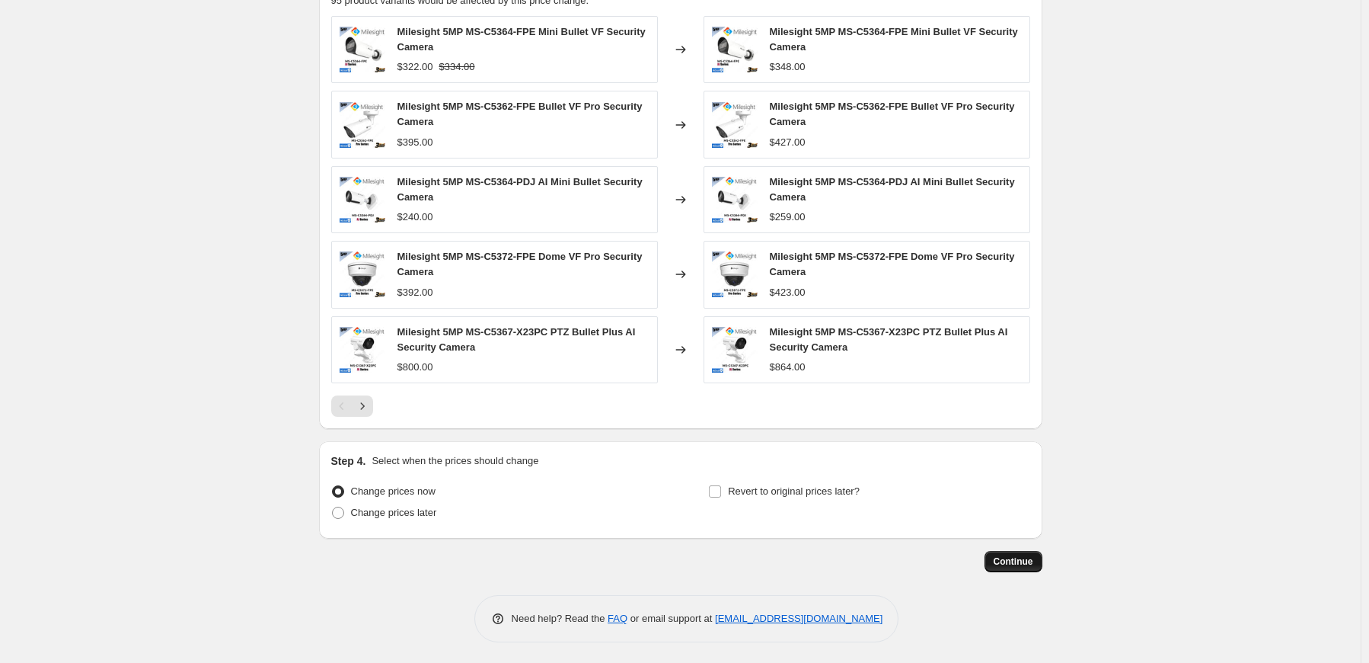
click at [1014, 563] on span "Continue" at bounding box center [1014, 561] width 40 height 12
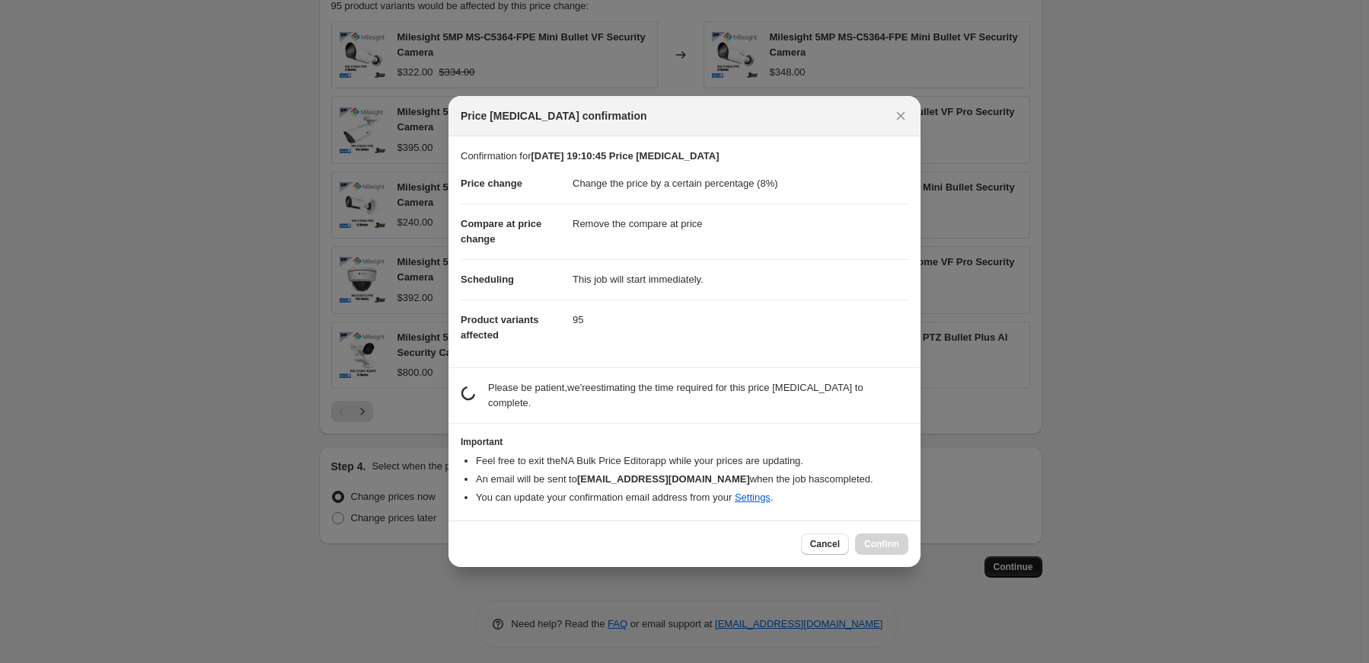
scroll to position [0, 0]
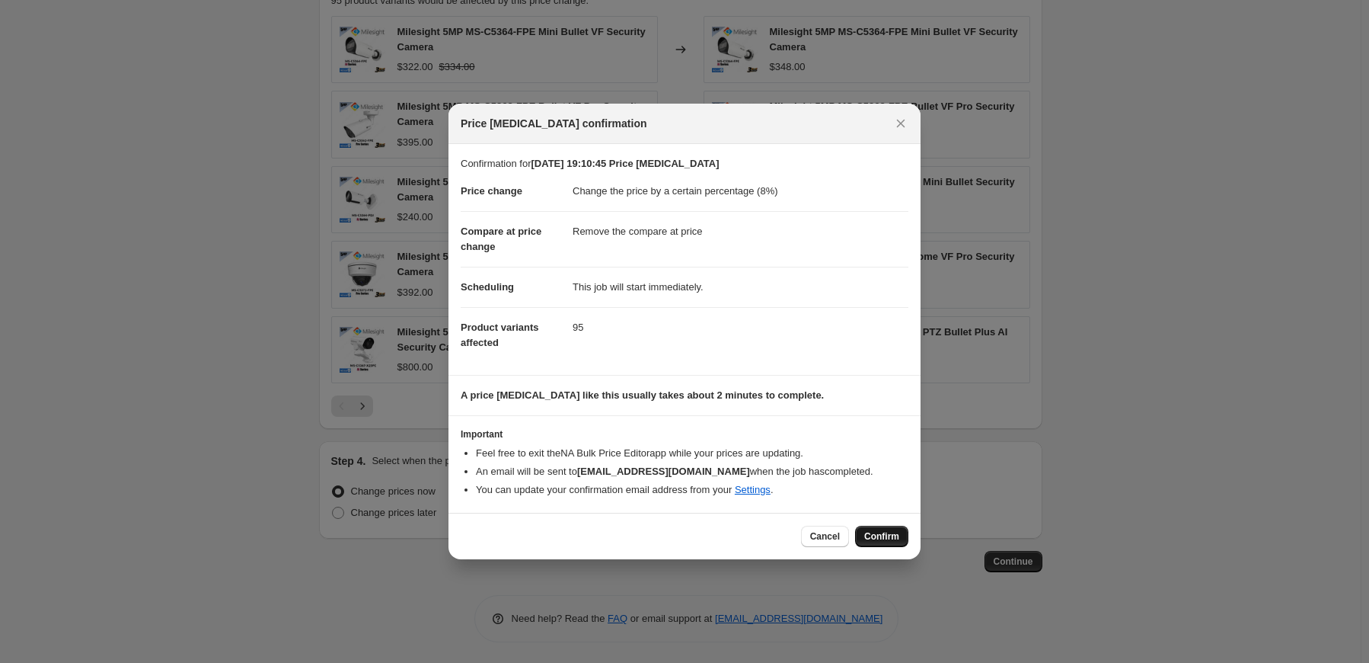
click at [877, 542] on span "Confirm" at bounding box center [881, 536] width 35 height 12
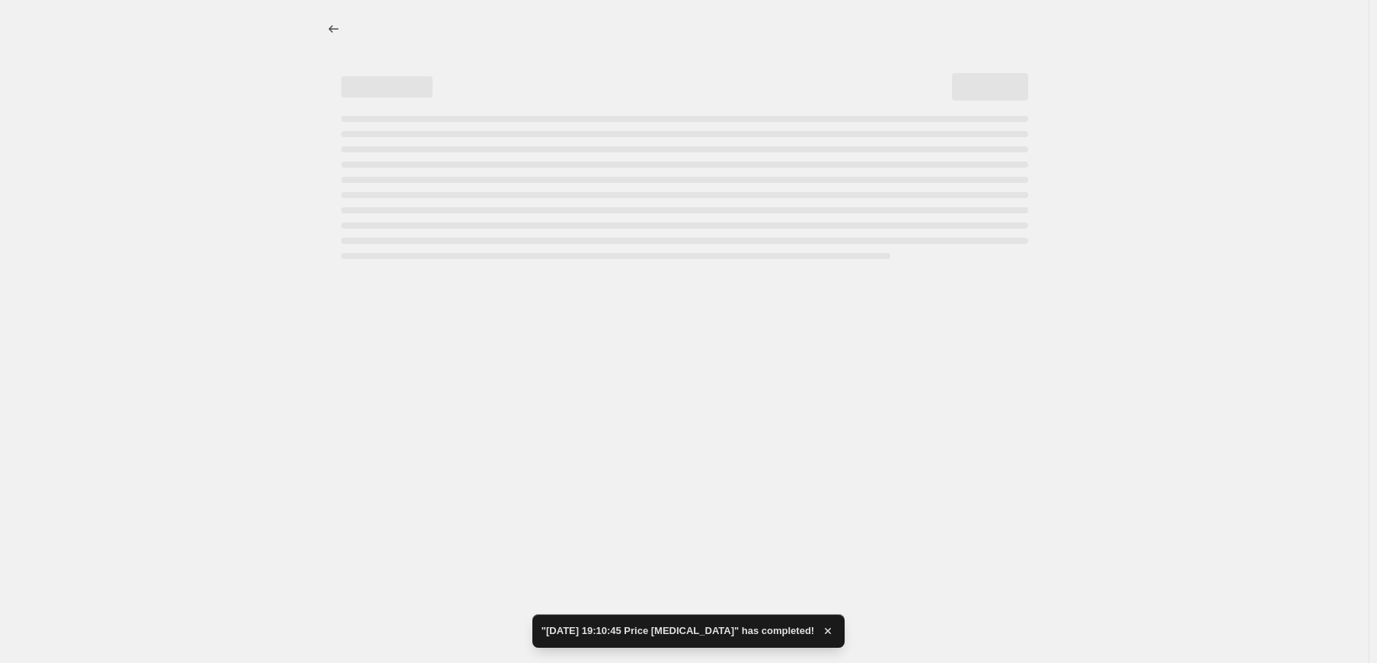
select select "percentage"
select select "remove"
select select "collection"
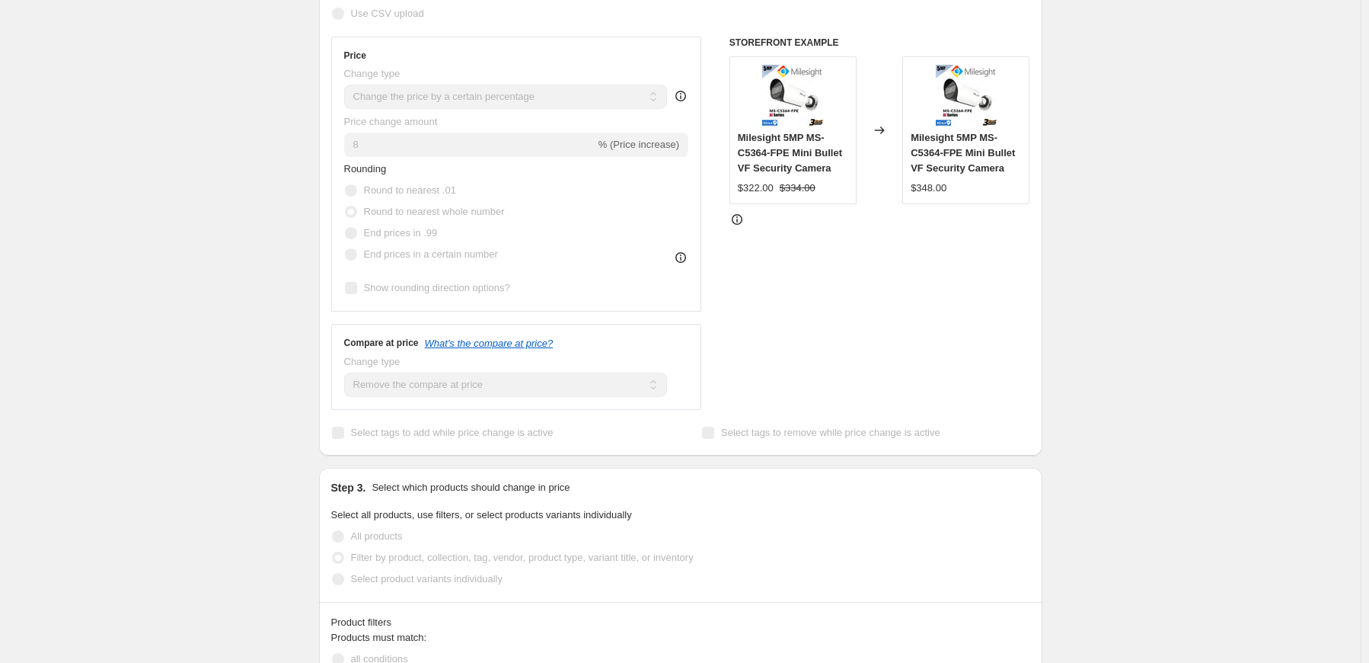
scroll to position [457, 0]
